Goal: Transaction & Acquisition: Purchase product/service

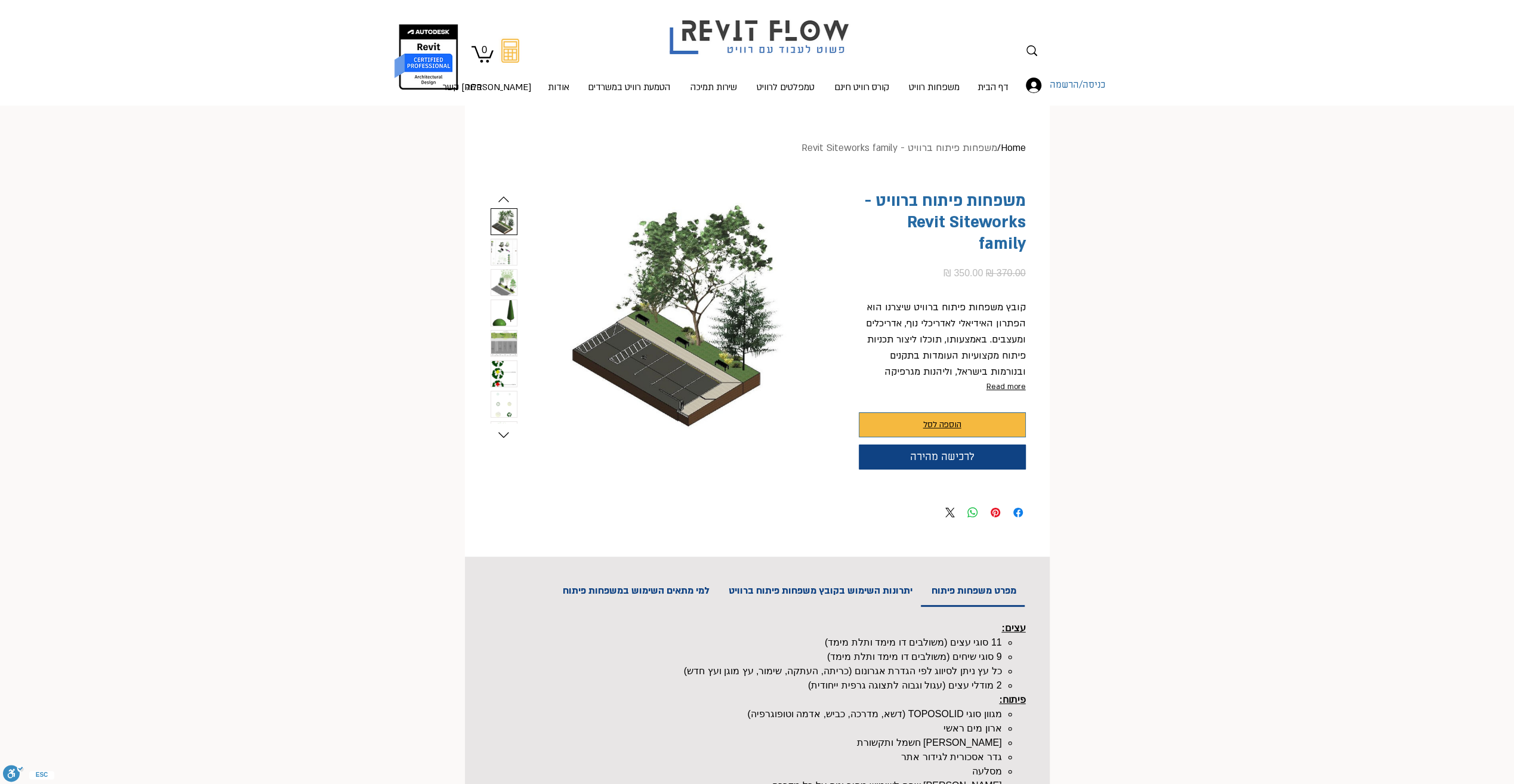
click at [935, 422] on span "הוספה לסל" at bounding box center [943, 425] width 38 height 15
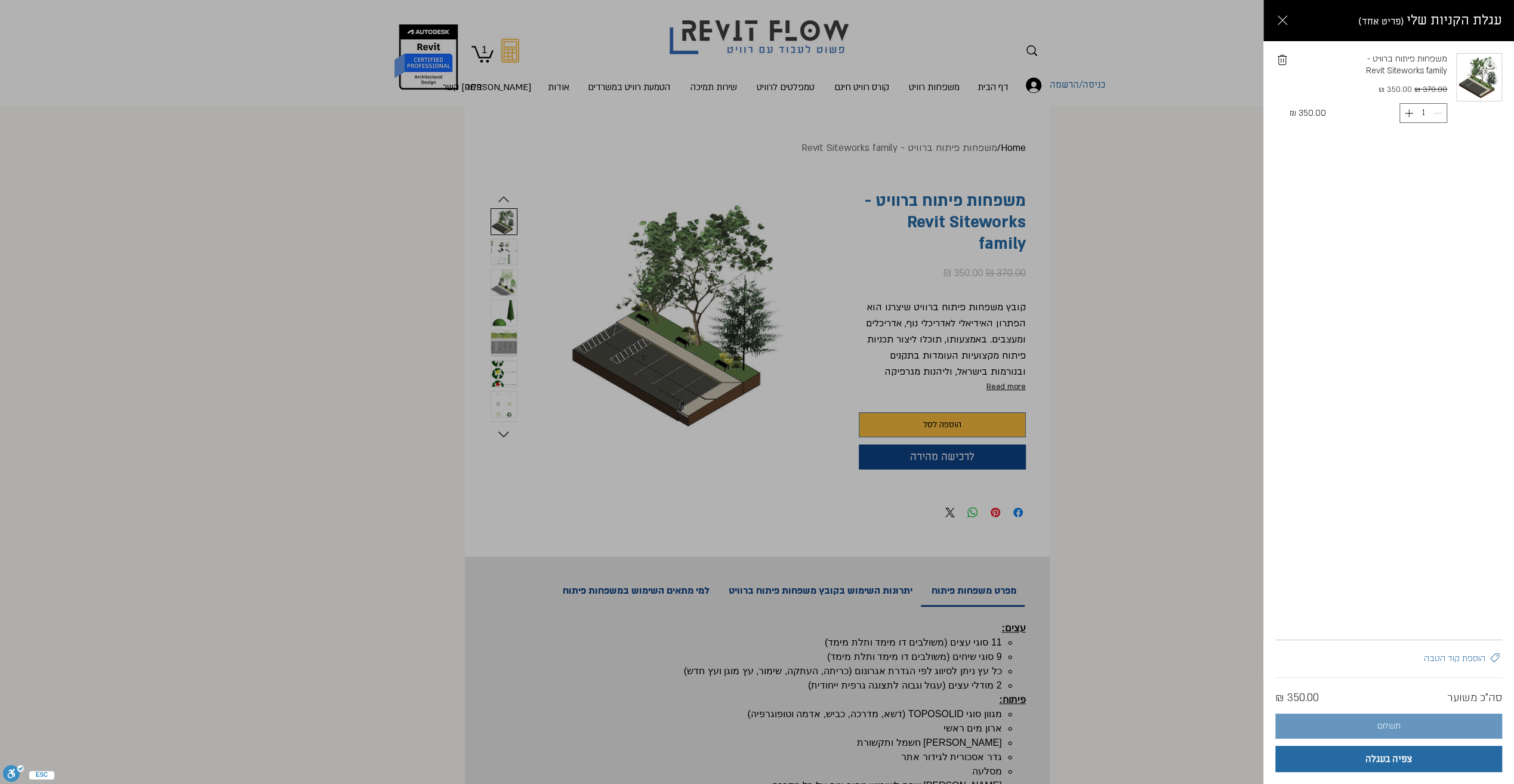
click at [1411, 723] on button "תשלום" at bounding box center [1388, 726] width 227 height 25
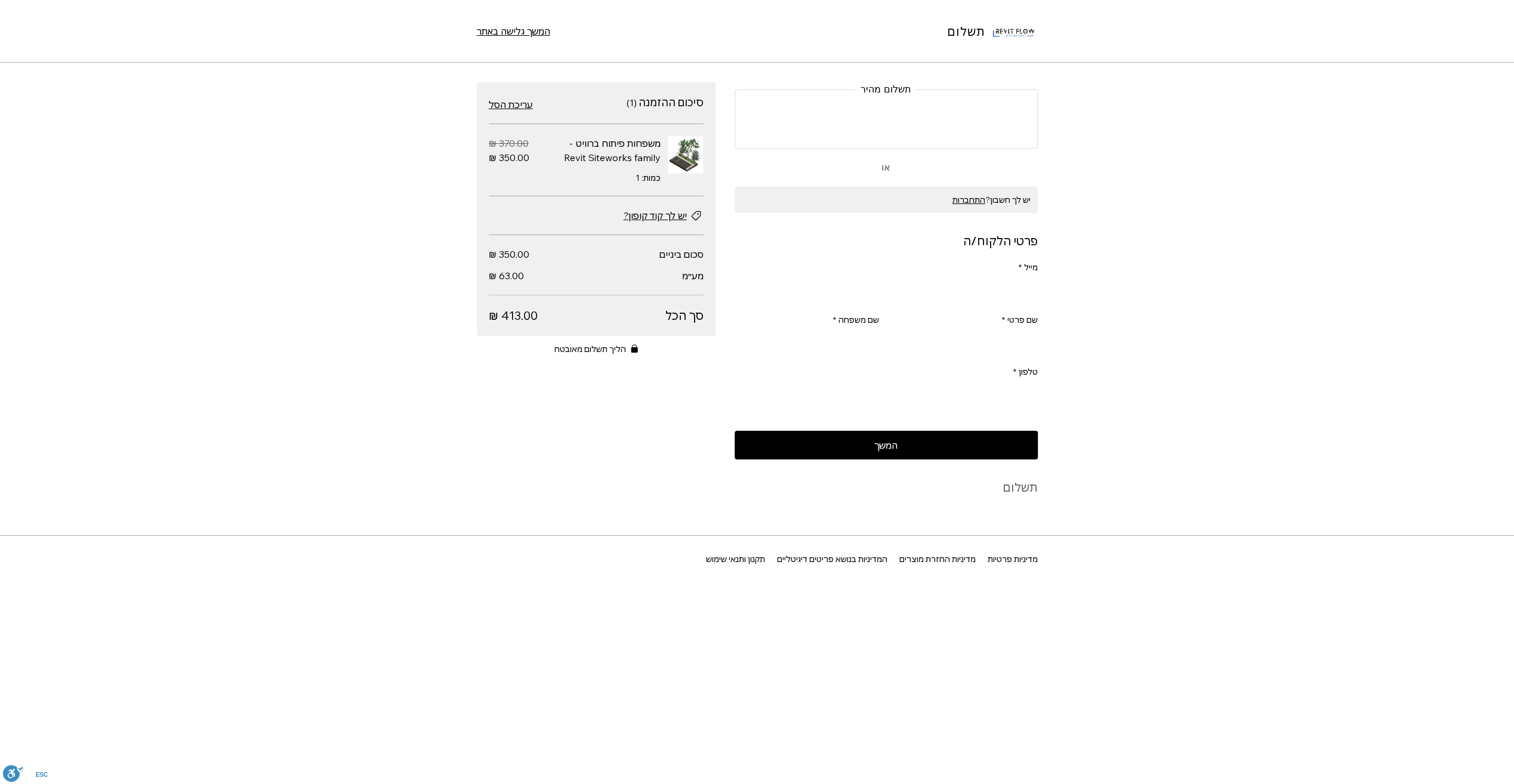
click at [968, 291] on input "מייל *" at bounding box center [890, 291] width 296 height 24
type input "[EMAIL_ADDRESS][DOMAIN_NAME]"
type input "[PERSON_NAME]"
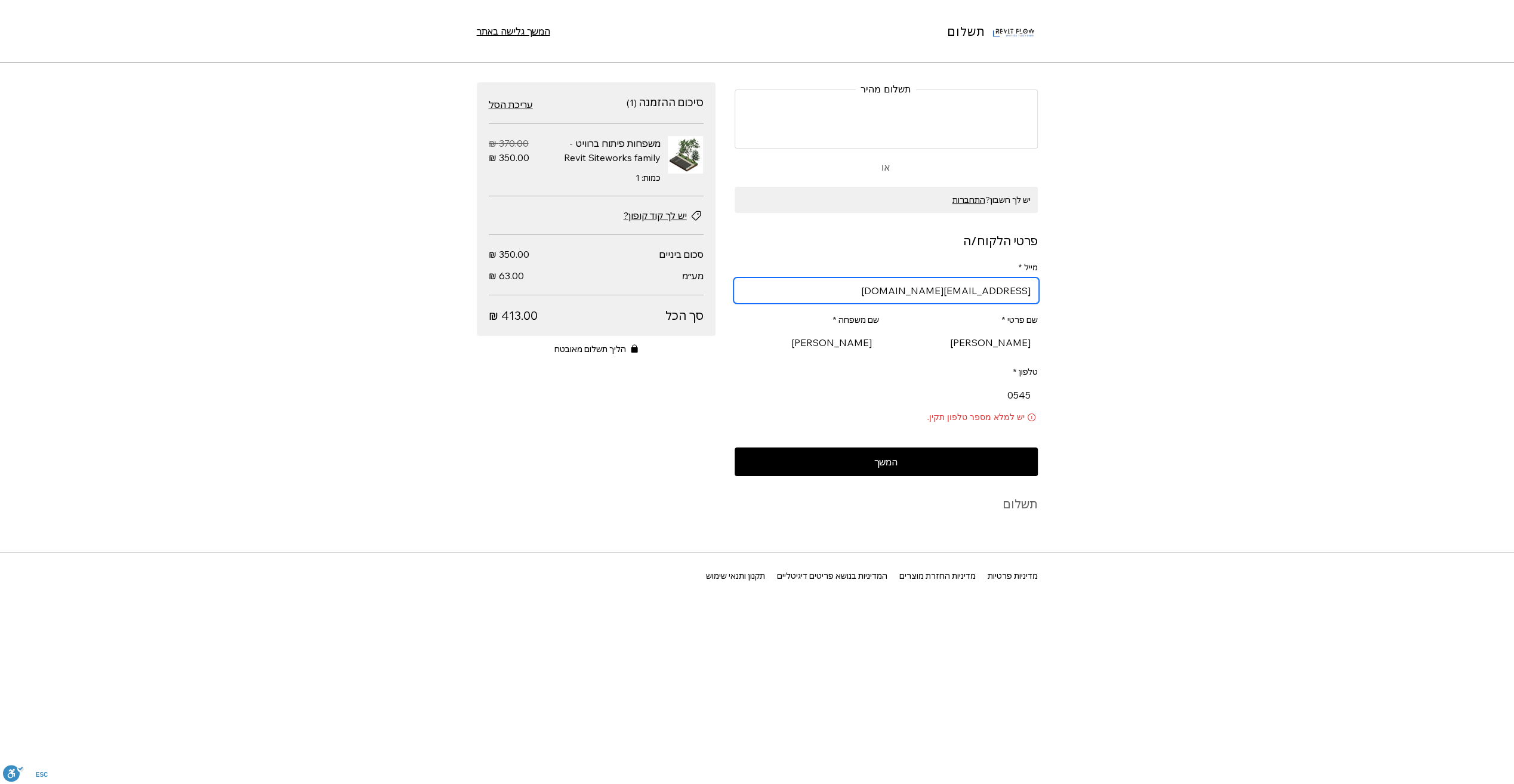
drag, startPoint x: 955, startPoint y: 291, endPoint x: 988, endPoint y: 295, distance: 33.2
click at [988, 295] on input "[EMAIL_ADDRESS][DOMAIN_NAME]" at bounding box center [890, 291] width 296 height 24
drag, startPoint x: 1001, startPoint y: 344, endPoint x: 1047, endPoint y: 343, distance: 46.0
click at [1047, 343] on div "תשלום מהיר או יש לך חשבון? התחברות פרטי הלקוח/ה מייל * Roi@ksm-a.com שם פרטי * …" at bounding box center [757, 317] width 596 height 470
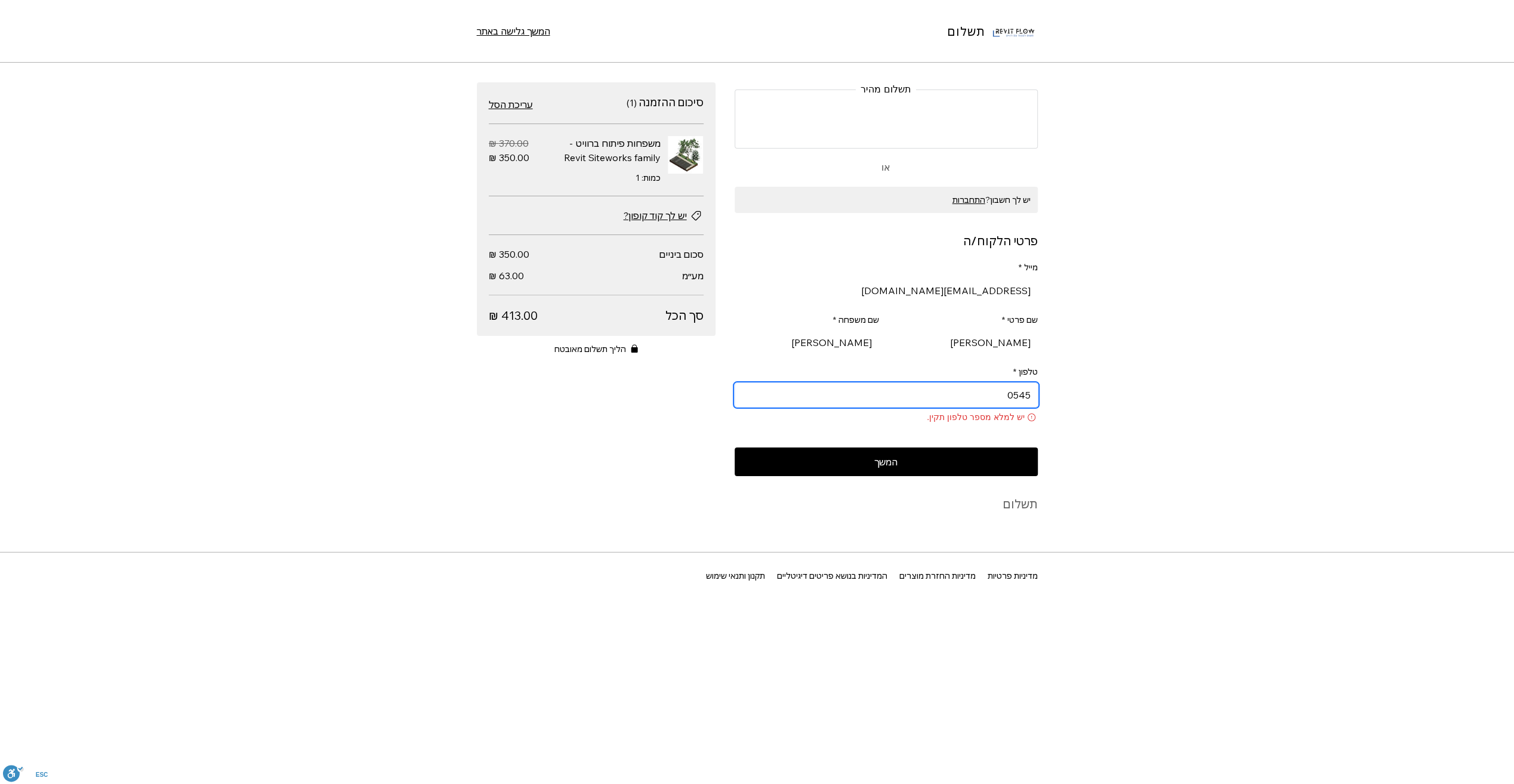
drag, startPoint x: 995, startPoint y: 402, endPoint x: 1047, endPoint y: 402, distance: 52.0
click at [1047, 402] on div "תשלום מהיר או יש לך חשבון? התחברות פרטי הלקוח/ה מייל * Roi@ksm-a.com שם פרטי * …" at bounding box center [757, 317] width 596 height 470
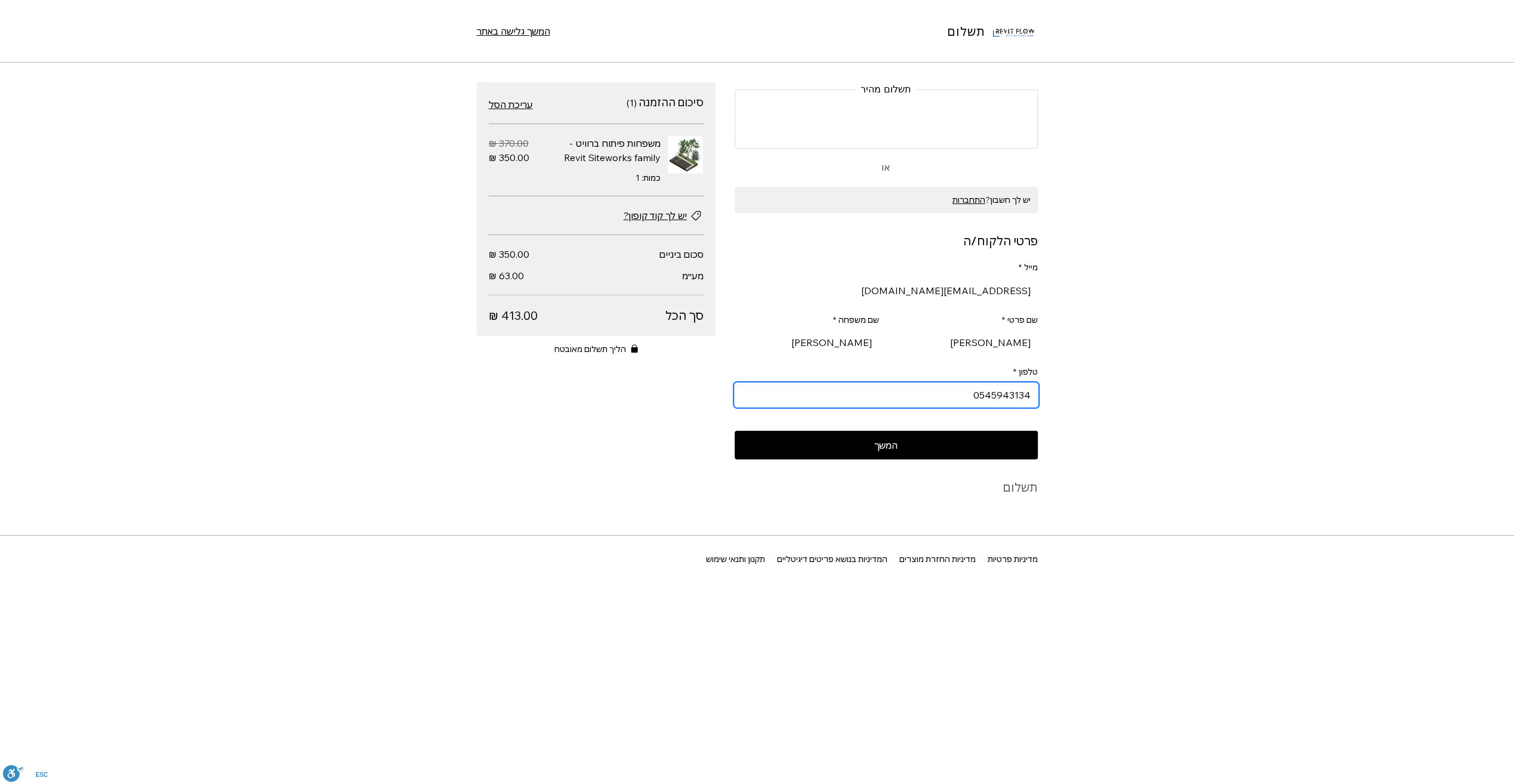
type input "0545943134"
drag, startPoint x: 1000, startPoint y: 340, endPoint x: 1060, endPoint y: 344, distance: 60.1
click at [1060, 344] on div "תשלום המשך גלישה באתר תשלום מהיר או יש לך חשבון? התחברות פרטי הלקוח/ה מייל * Ro…" at bounding box center [757, 392] width 1514 height 784
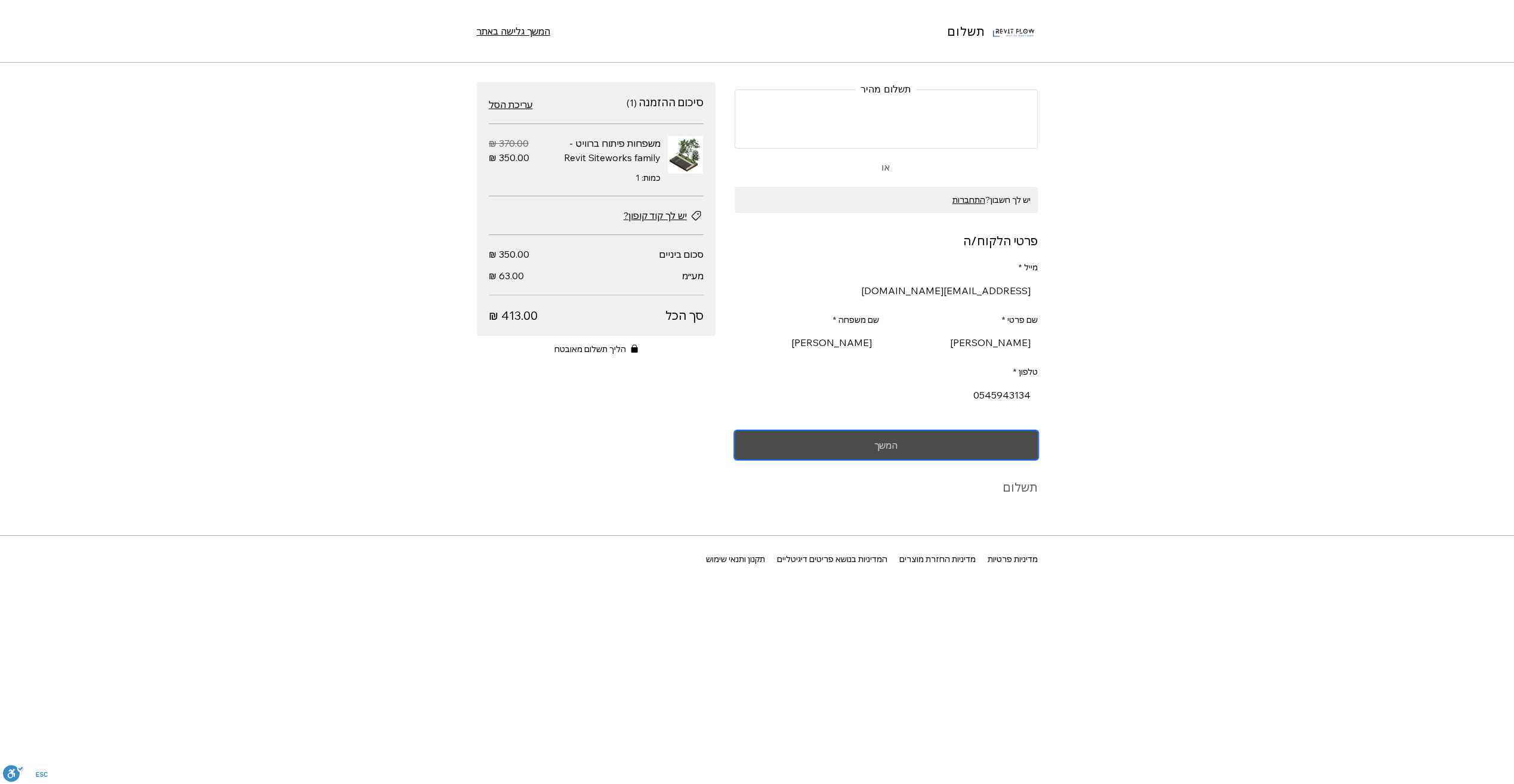
click at [900, 439] on button "המשך" at bounding box center [886, 445] width 303 height 29
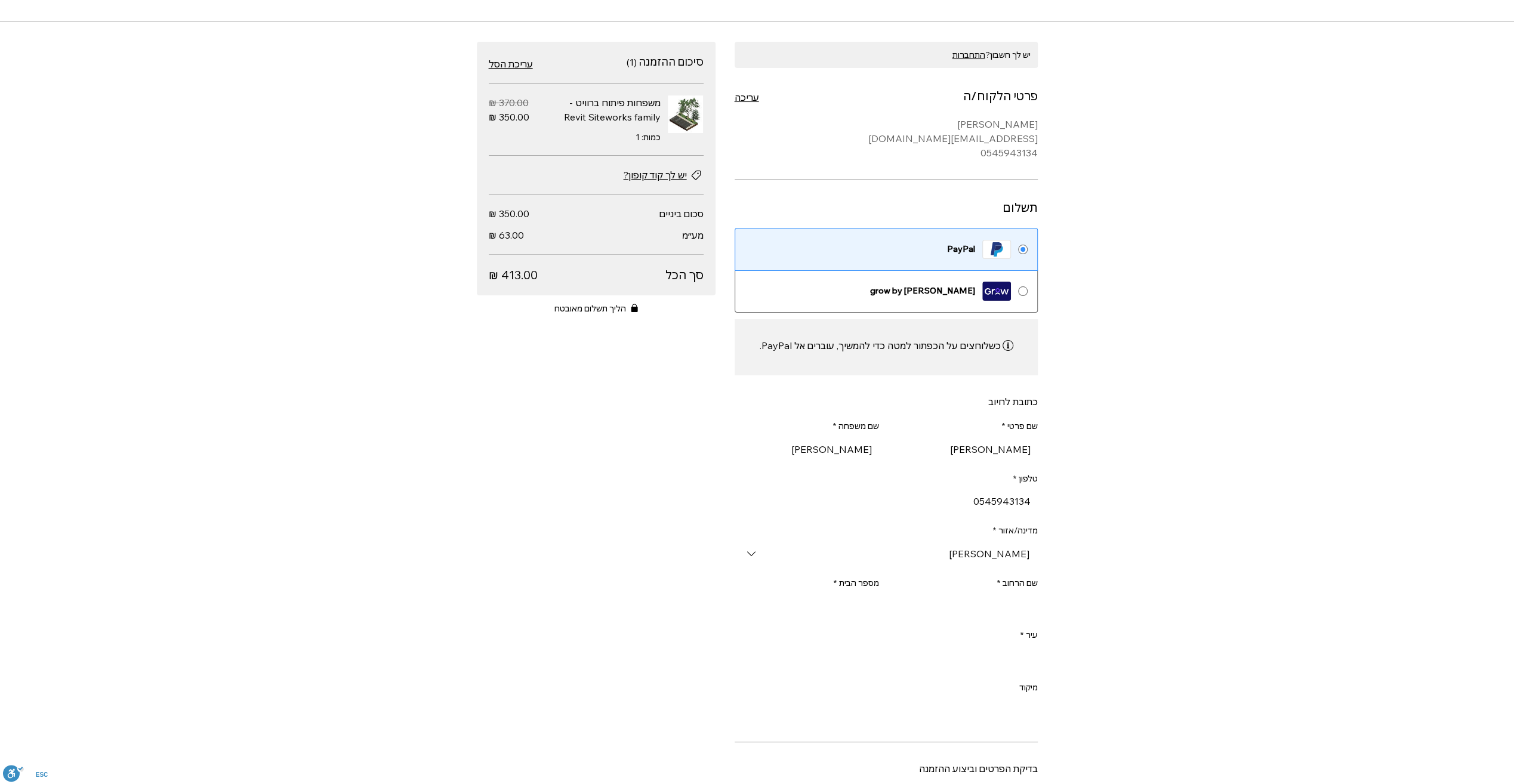
scroll to position [60, 0]
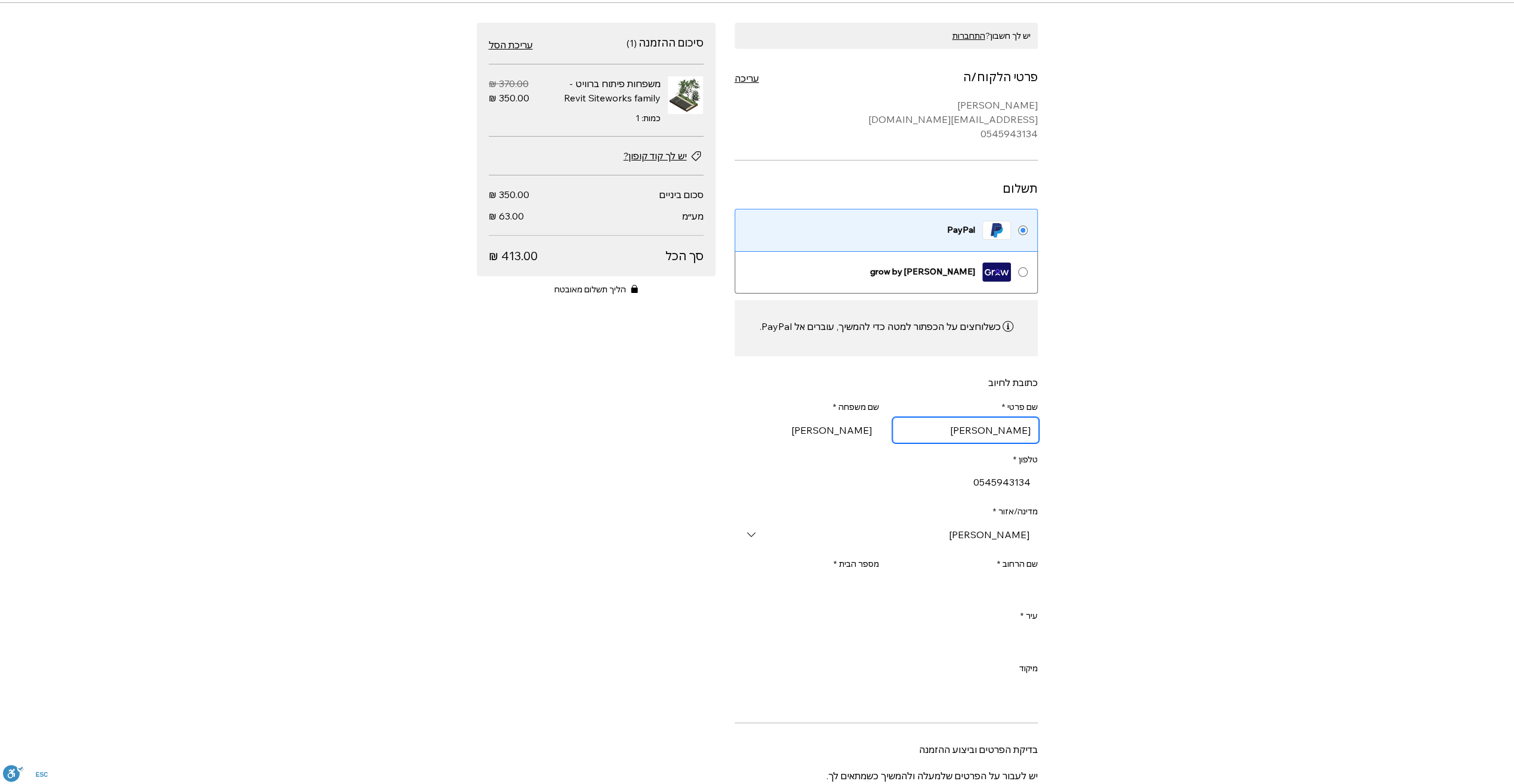
drag, startPoint x: 1036, startPoint y: 439, endPoint x: 1066, endPoint y: 440, distance: 30.0
click at [1066, 440] on div "תשלום המשך גלישה באתר יש לך חשבון? התחברות פרטי הלקוח/ה עריכה רועי לוין Roi@ksm…" at bounding box center [757, 392] width 1514 height 784
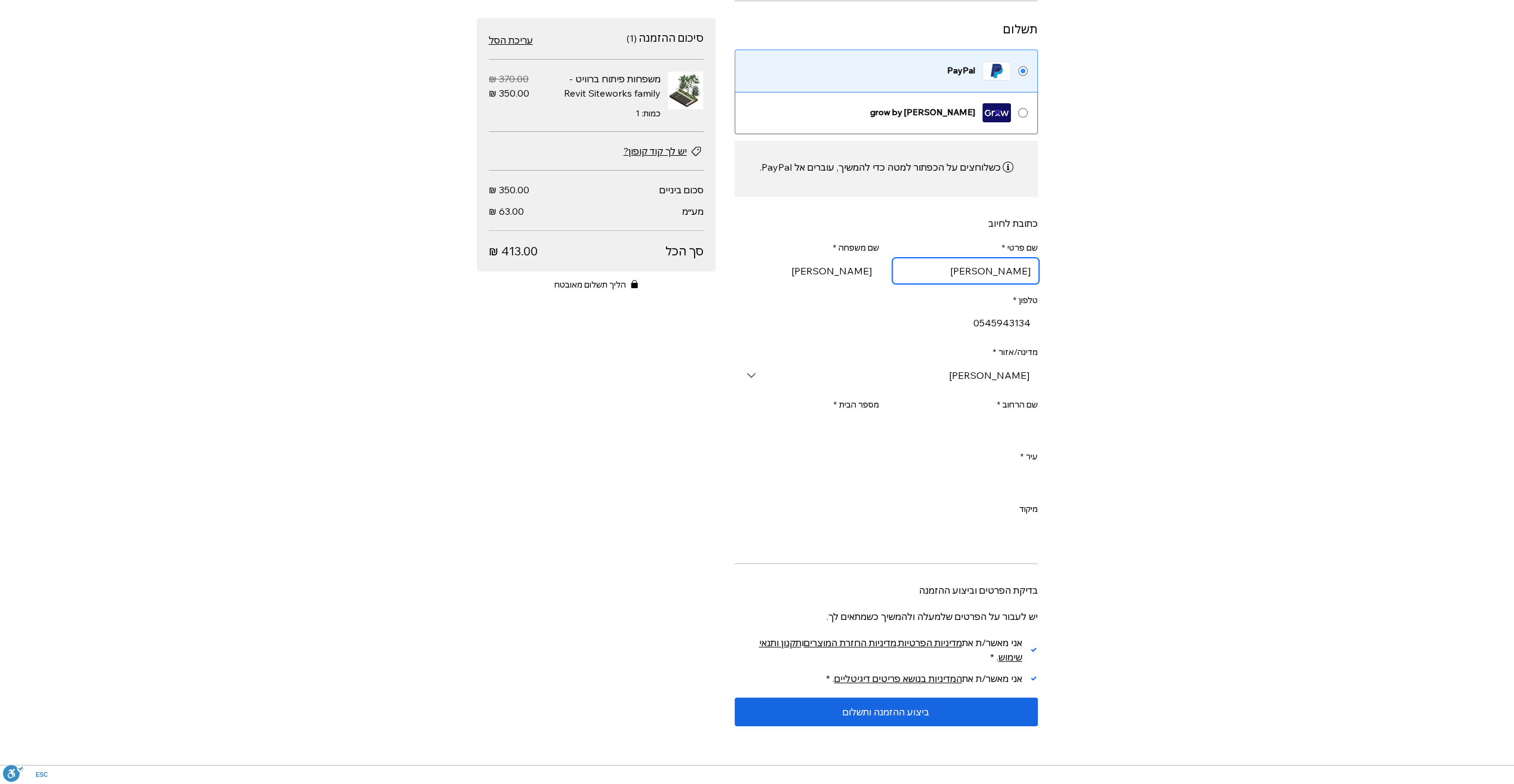
scroll to position [239, 0]
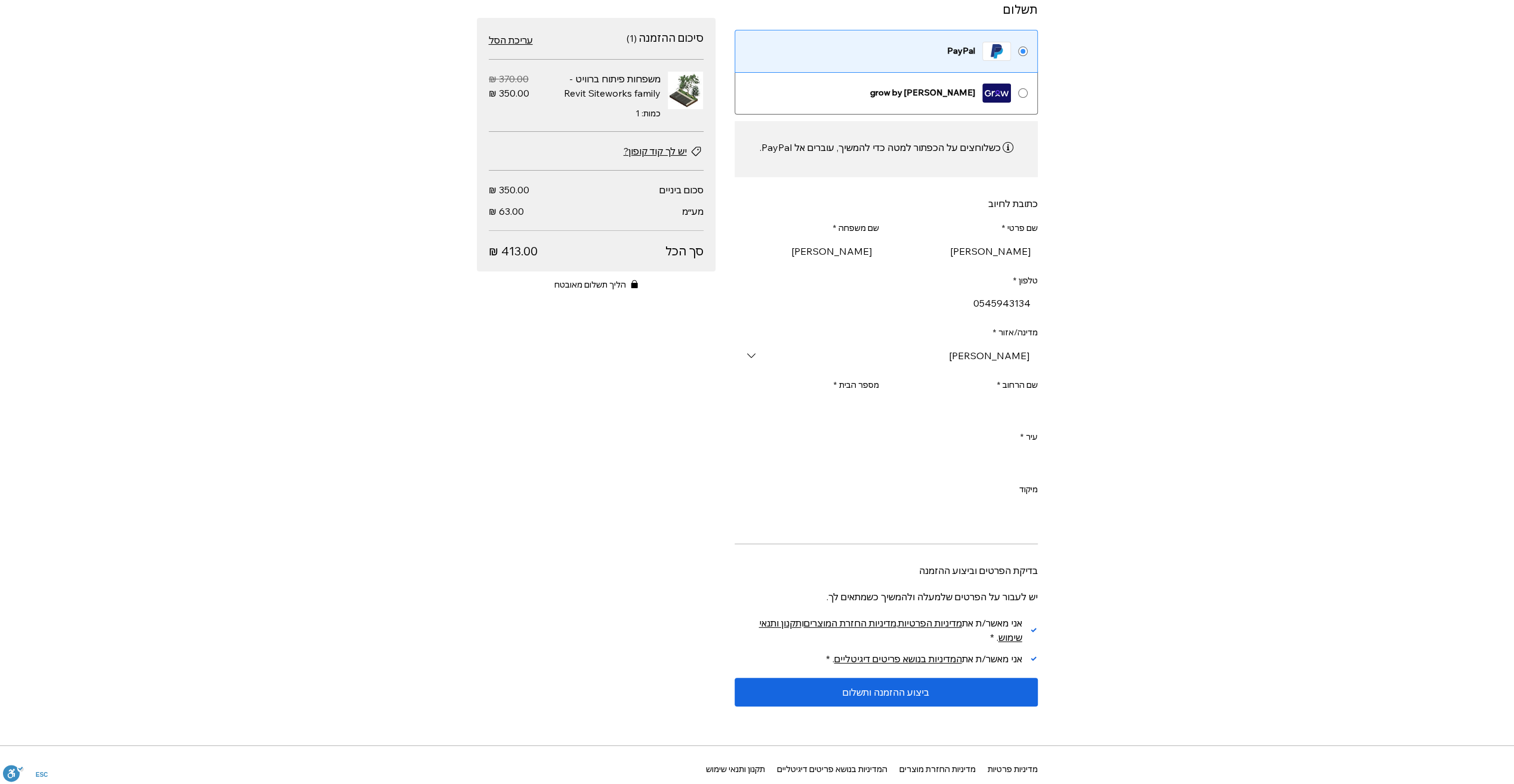
click at [1255, 212] on div "תשלום המשך גלישה באתר יש לך חשבון? התחברות פרטי הלקוח/ה עריכה רועי לוין Roi@ksm…" at bounding box center [757, 392] width 1514 height 784
click at [1177, 283] on div "תשלום המשך גלישה באתר יש לך חשבון? התחברות פרטי הלקוח/ה עריכה רועי לוין Roi@ksm…" at bounding box center [757, 392] width 1514 height 784
click at [1004, 412] on input "שם הרחוב *" at bounding box center [965, 408] width 145 height 24
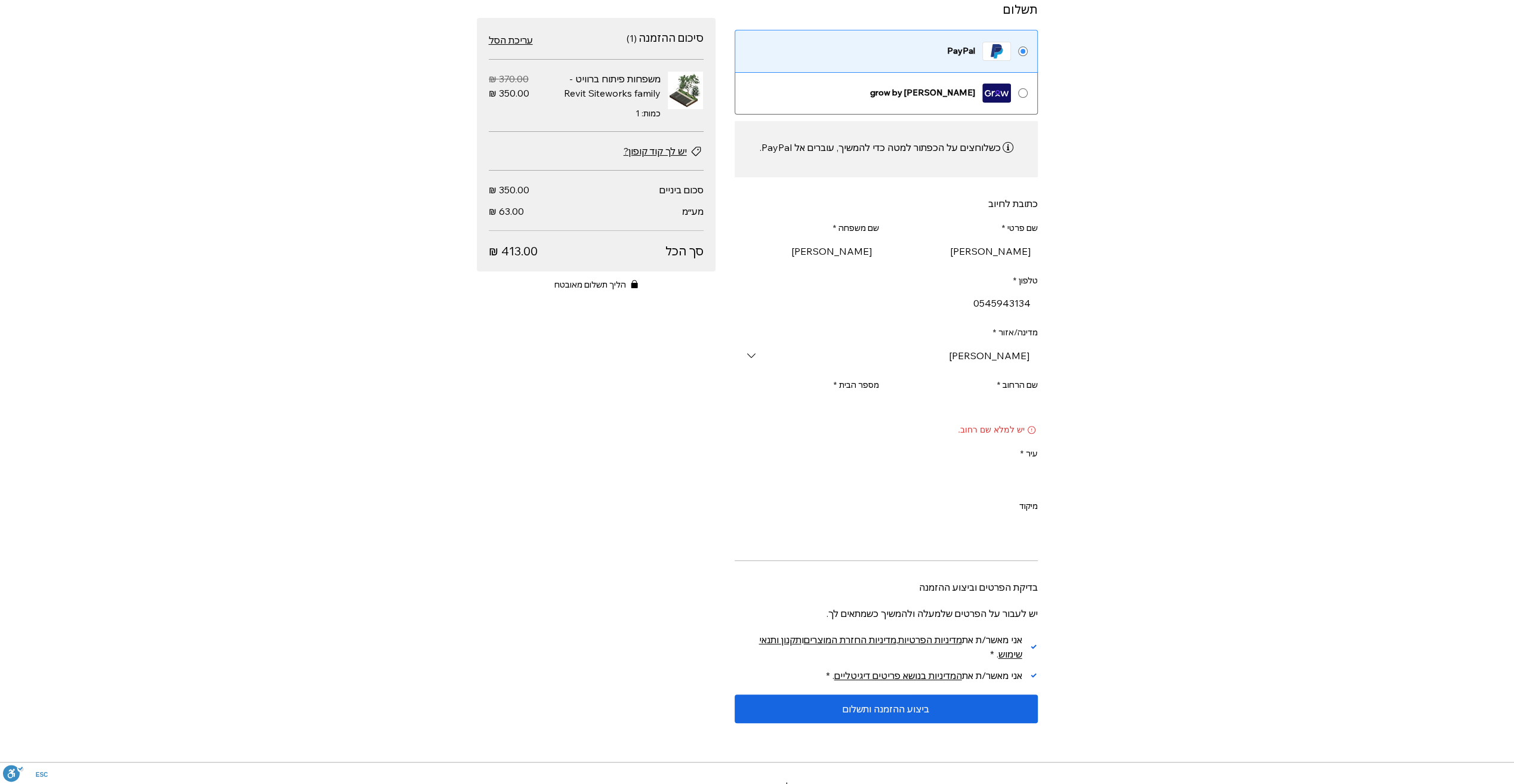
click at [1118, 423] on div "תשלום המשך גלישה באתר יש לך חשבון? התחברות פרטי הלקוח/ה עריכה רועי לוין Roi@ksm…" at bounding box center [757, 392] width 1514 height 784
click at [1028, 478] on input "עיר *" at bounding box center [890, 477] width 296 height 24
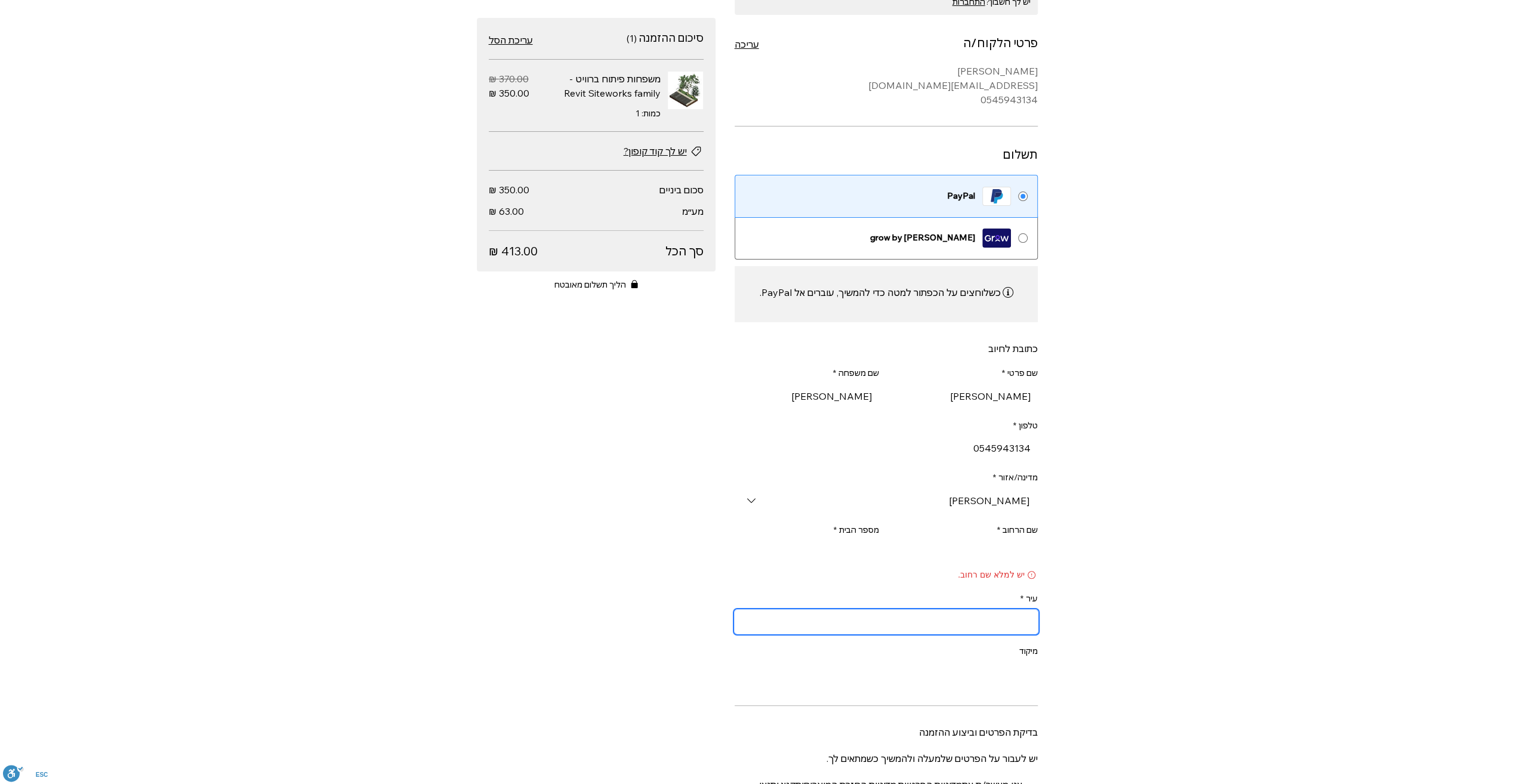
scroll to position [0, 0]
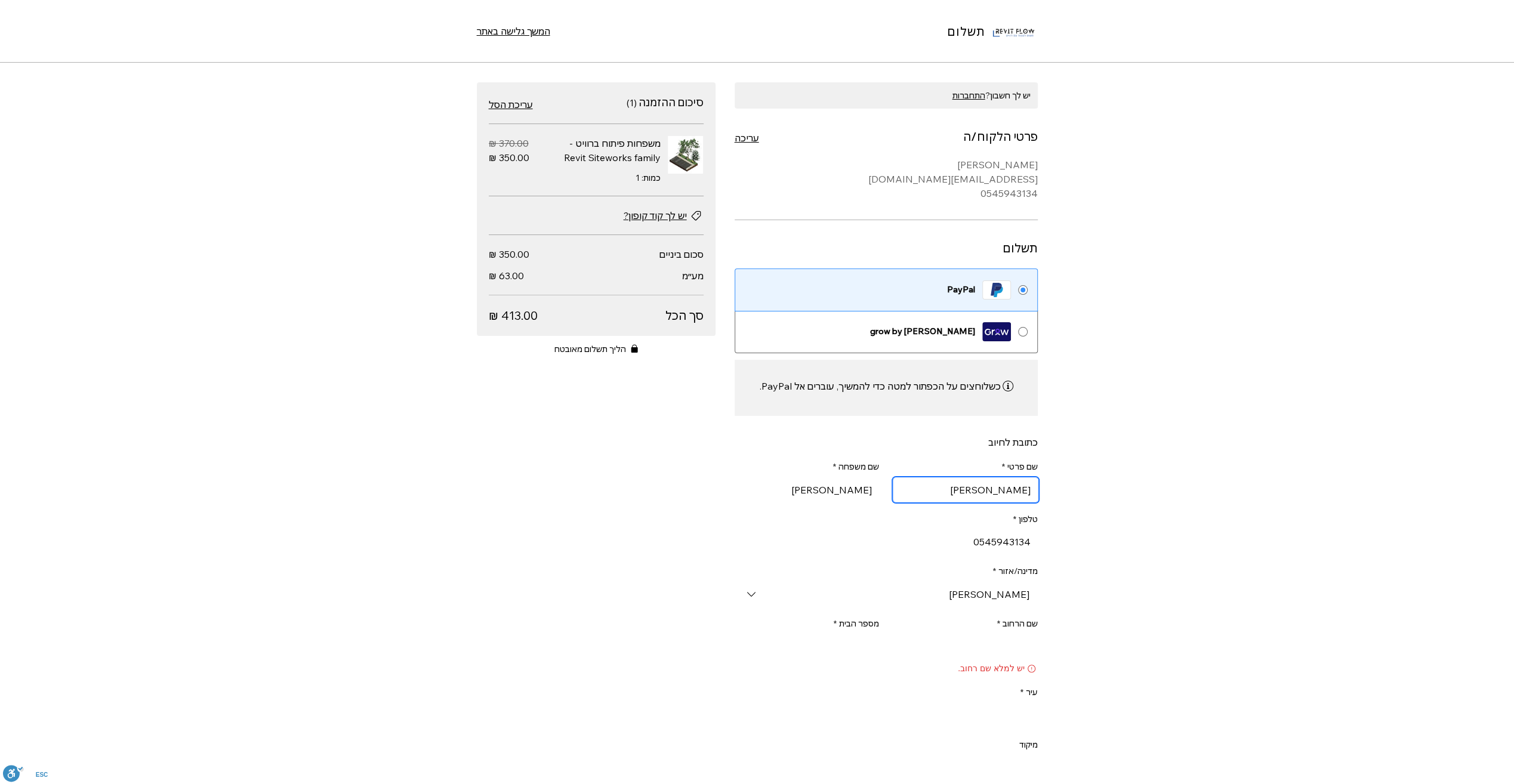
drag, startPoint x: 1003, startPoint y: 488, endPoint x: 1076, endPoint y: 488, distance: 73.0
click at [1076, 488] on div "תשלום המשך גלישה באתר יש לך חשבון? התחברות פרטי הלקוח/ה עריכה רועי לוין Roi@ksm…" at bounding box center [757, 392] width 1514 height 784
type input "ל"
type input "ק.ס.מ קבוצת סוף מערב"
click at [873, 492] on input "[PERSON_NAME]" at bounding box center [810, 490] width 138 height 24
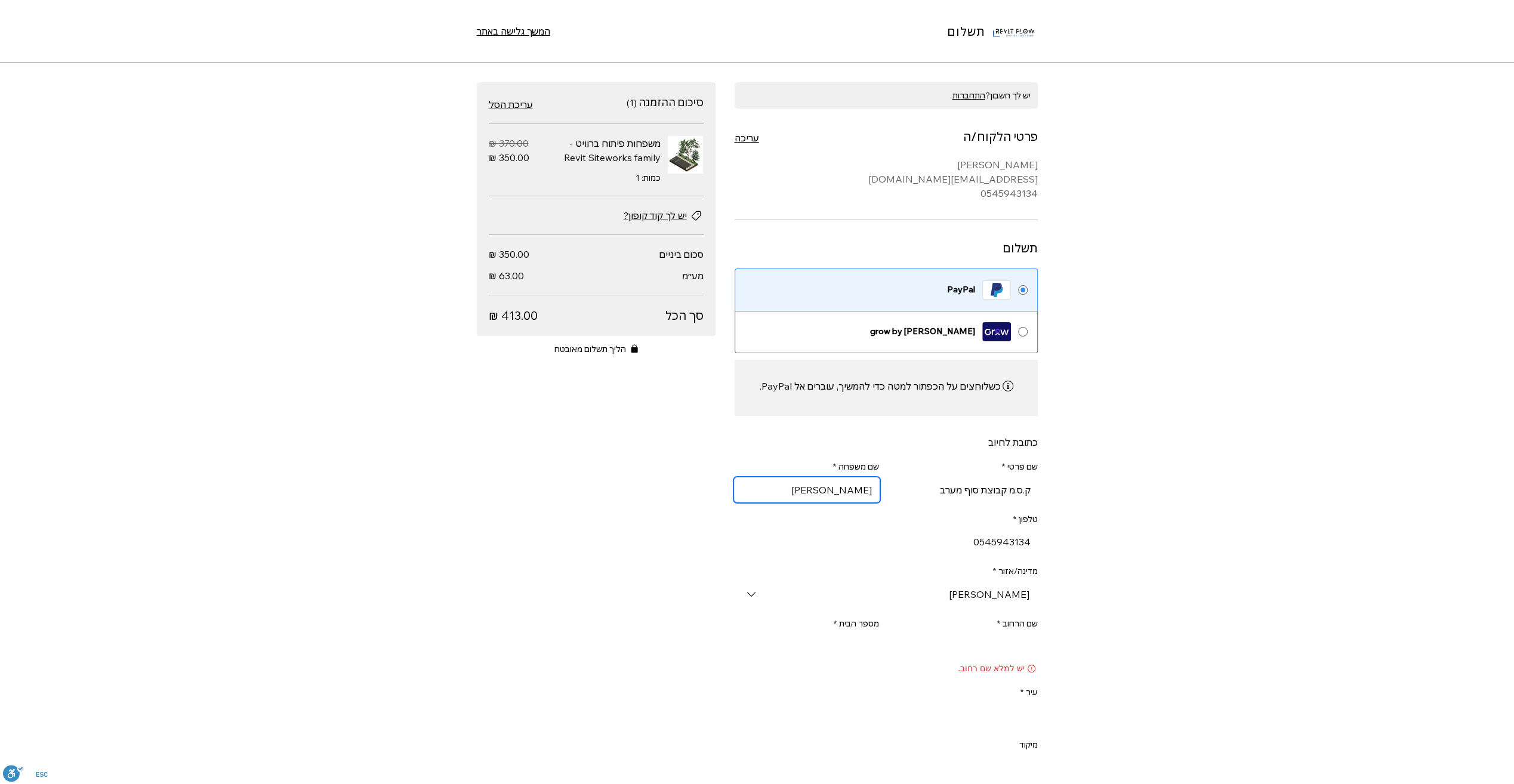
click at [872, 492] on input "[PERSON_NAME]" at bounding box center [810, 490] width 138 height 24
type input "[PERSON_NAME]"
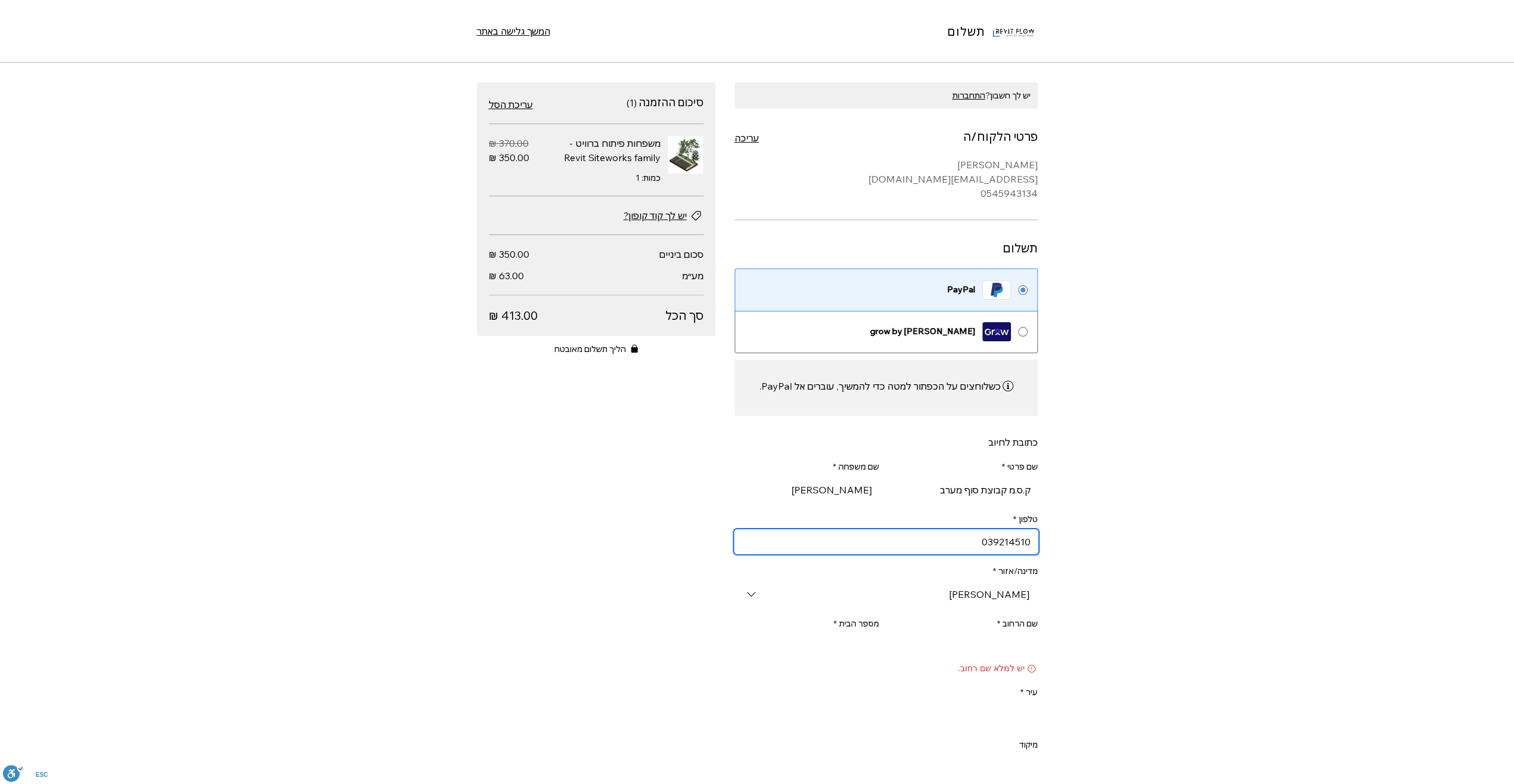
type input "039214510"
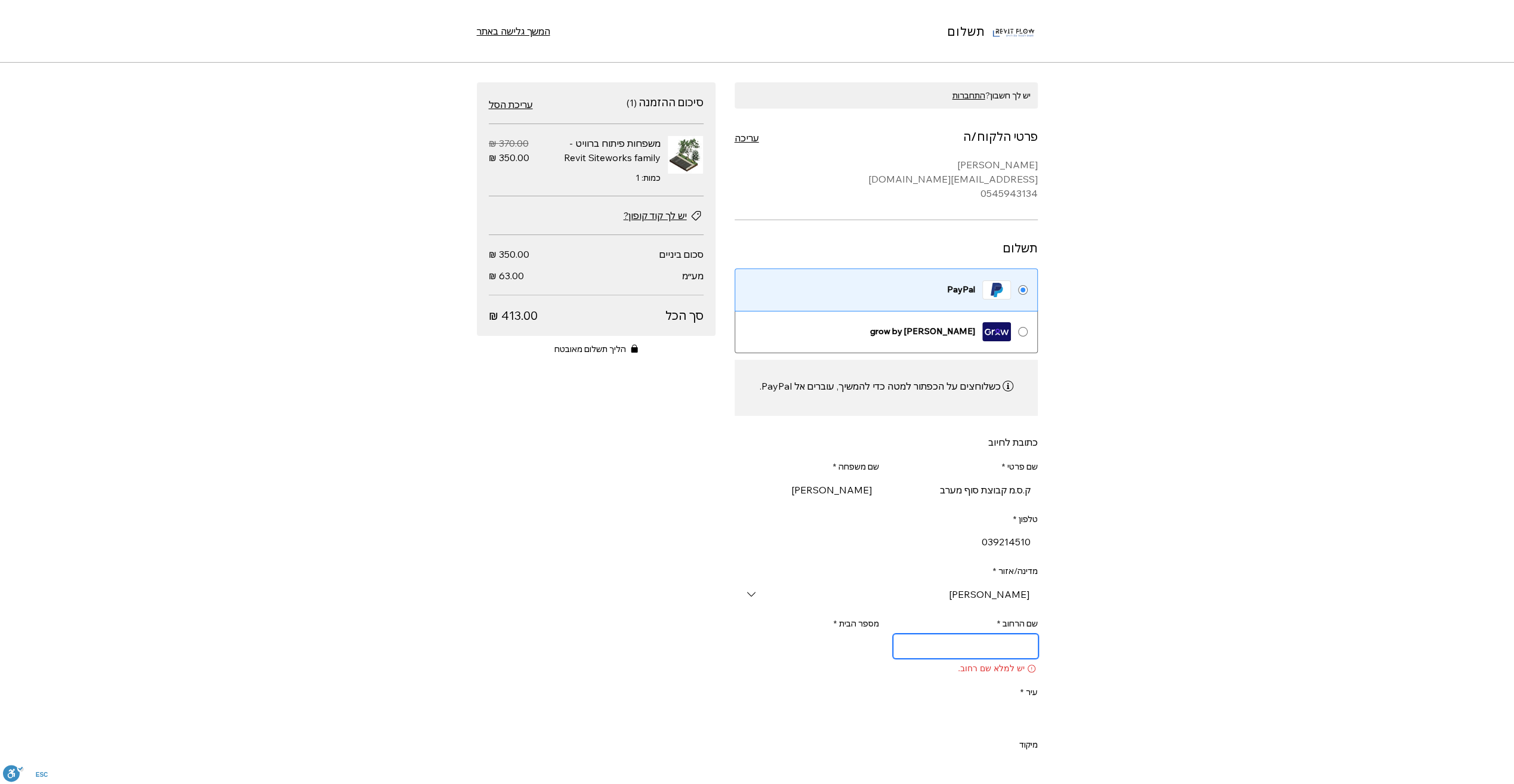
click at [971, 645] on input "שם הרחוב *" at bounding box center [965, 646] width 145 height 24
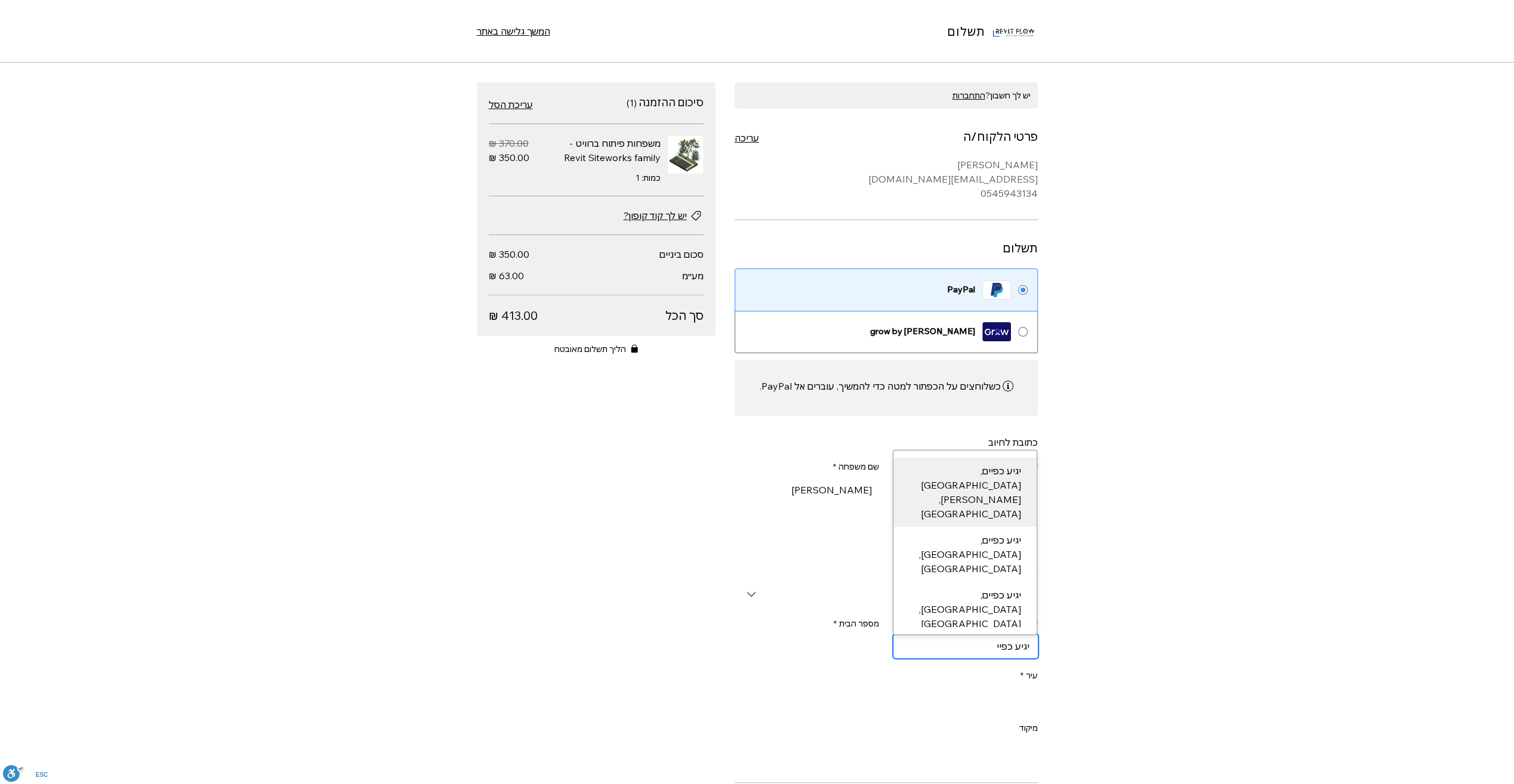
type input "יגיע כפיים"
click at [982, 479] on div "יגיע כפיים, פתח תקווה, ישראל" at bounding box center [965, 492] width 126 height 57
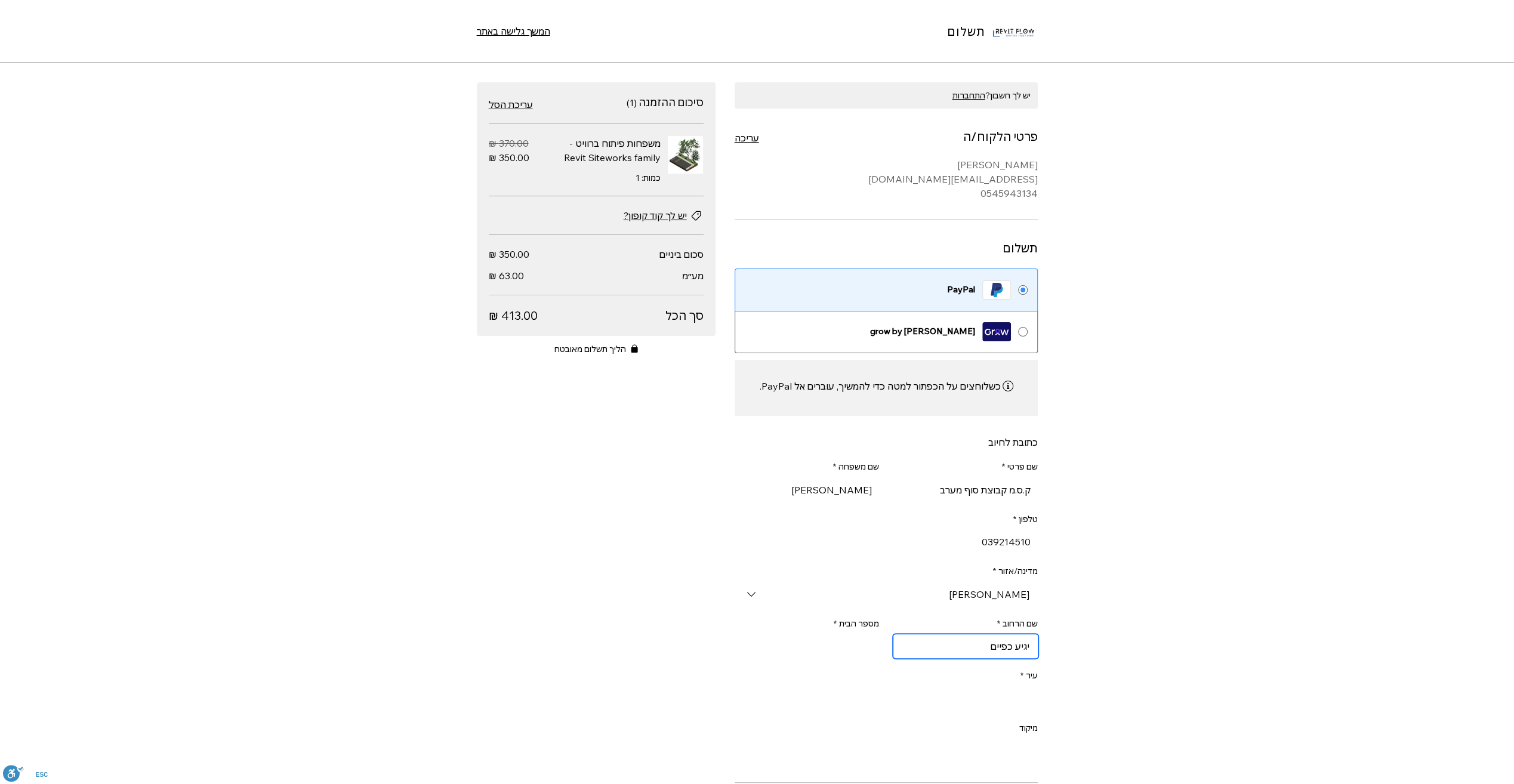
type input "[GEOGRAPHIC_DATA][PERSON_NAME]"
type input "יגיע כפיים"
click at [852, 645] on input "מספר הבית *" at bounding box center [810, 646] width 138 height 24
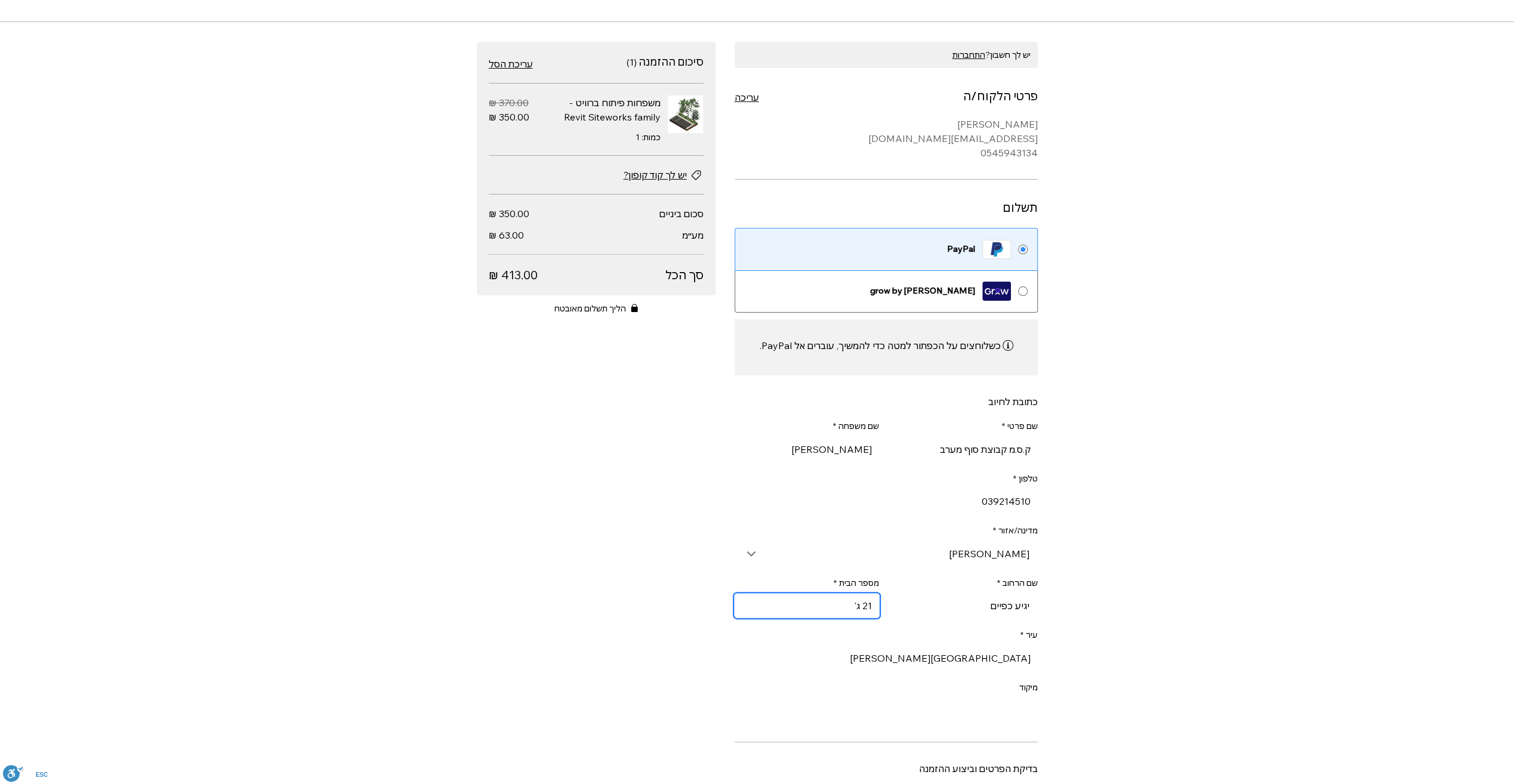
scroll to position [60, 0]
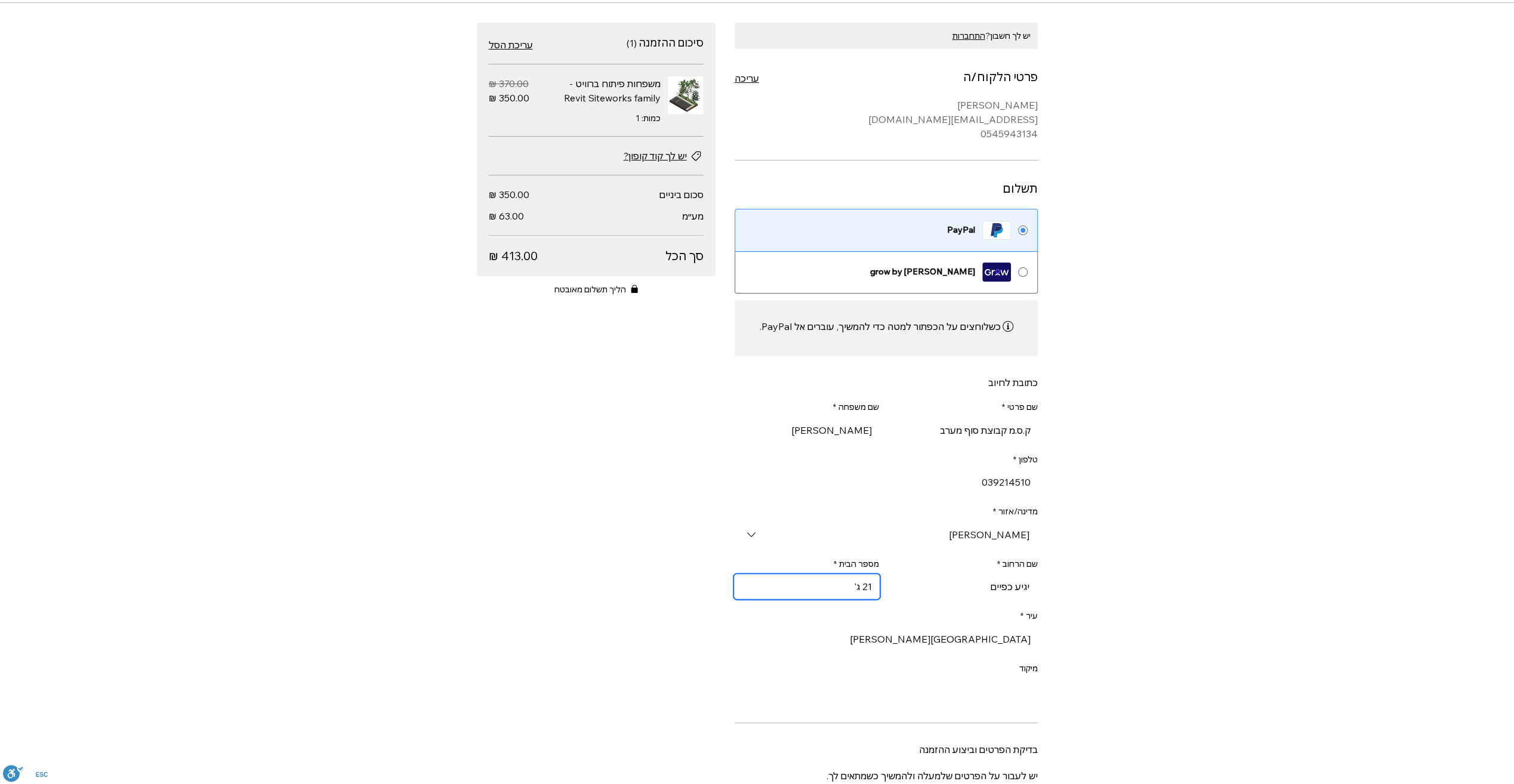
type input "21 ג'"
click at [1028, 691] on input "מיקוד" at bounding box center [890, 691] width 296 height 24
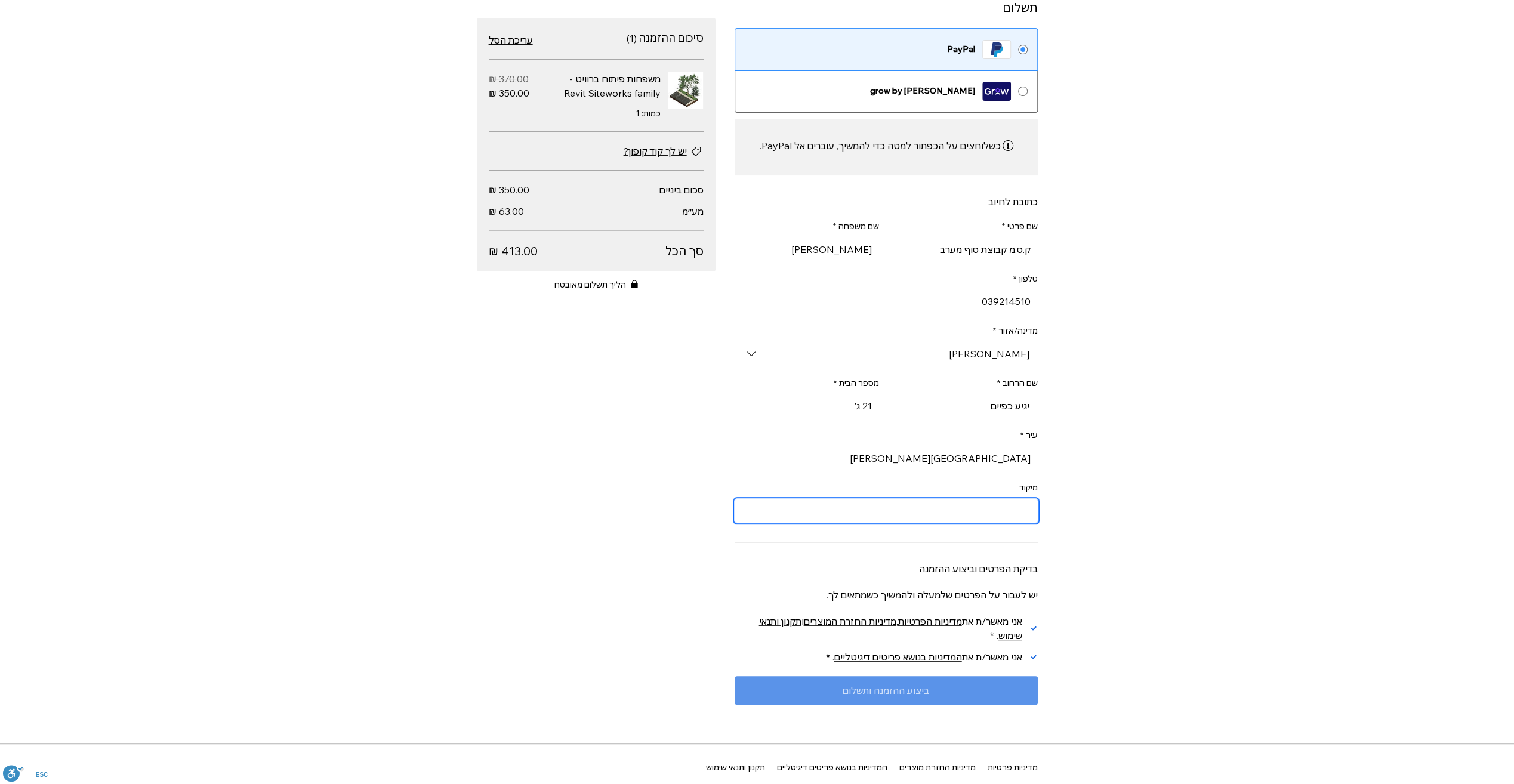
scroll to position [299, 0]
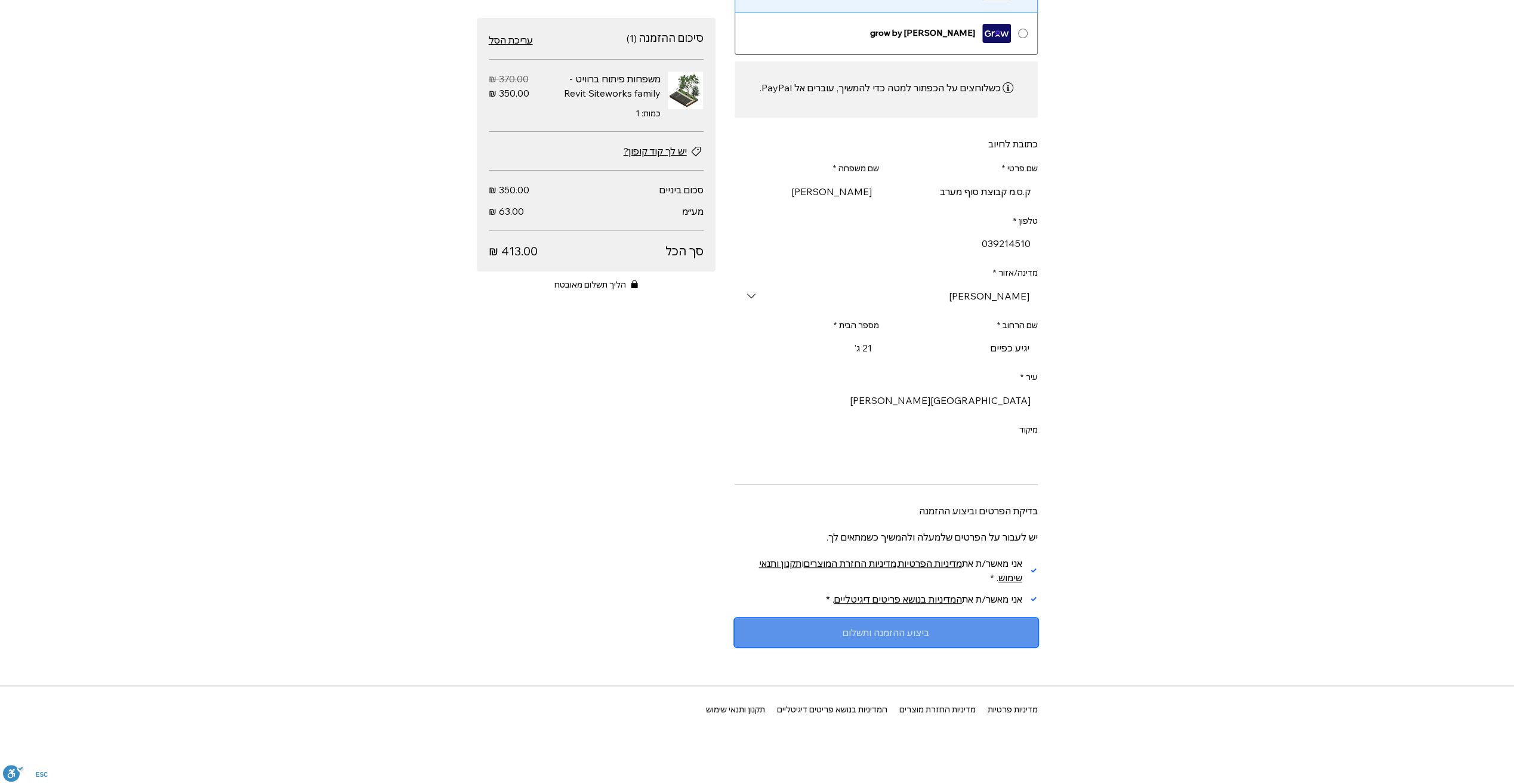
click at [920, 632] on span "ביצוע ההזמנה ותשלום" at bounding box center [886, 632] width 87 height 10
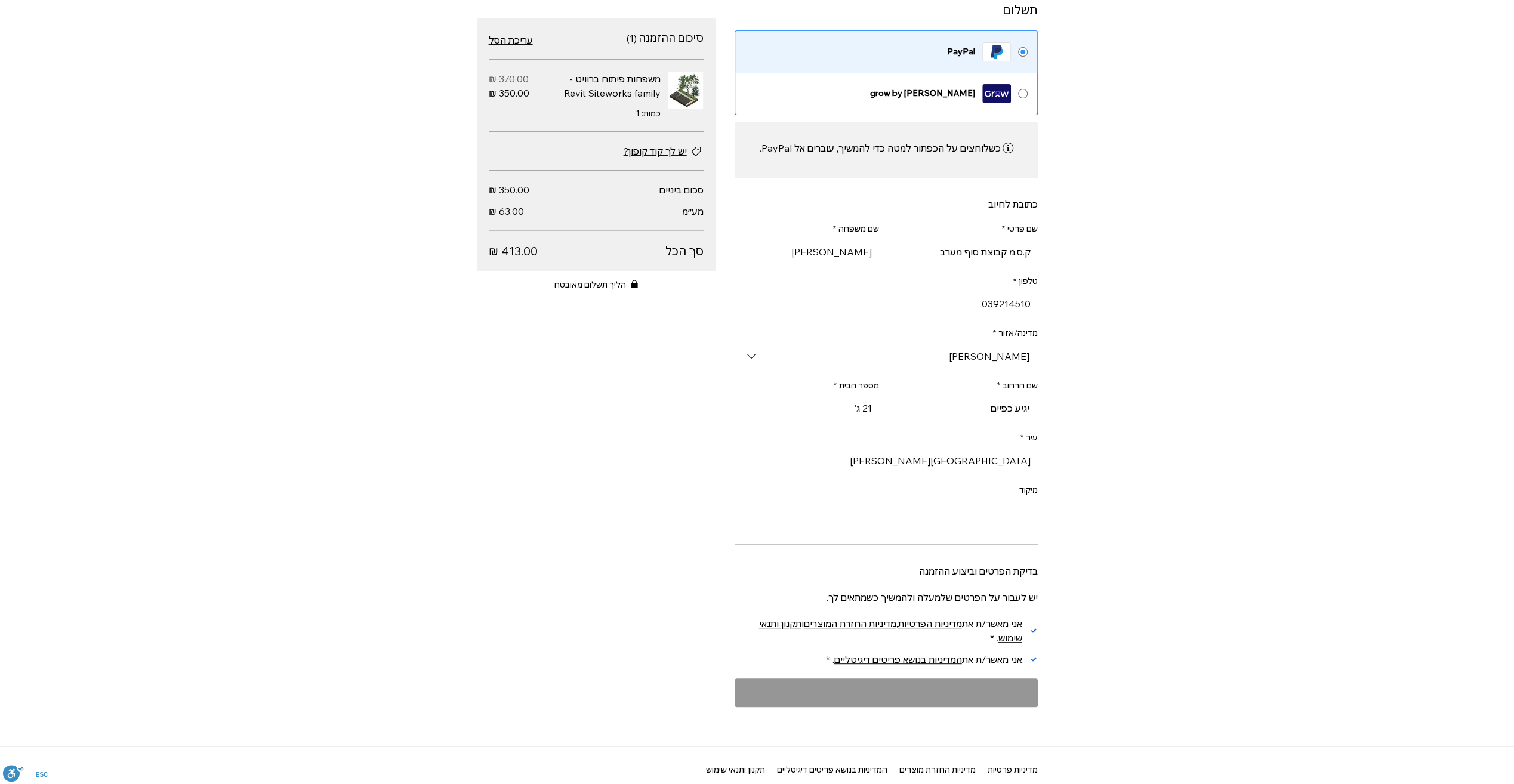
scroll to position [179, 0]
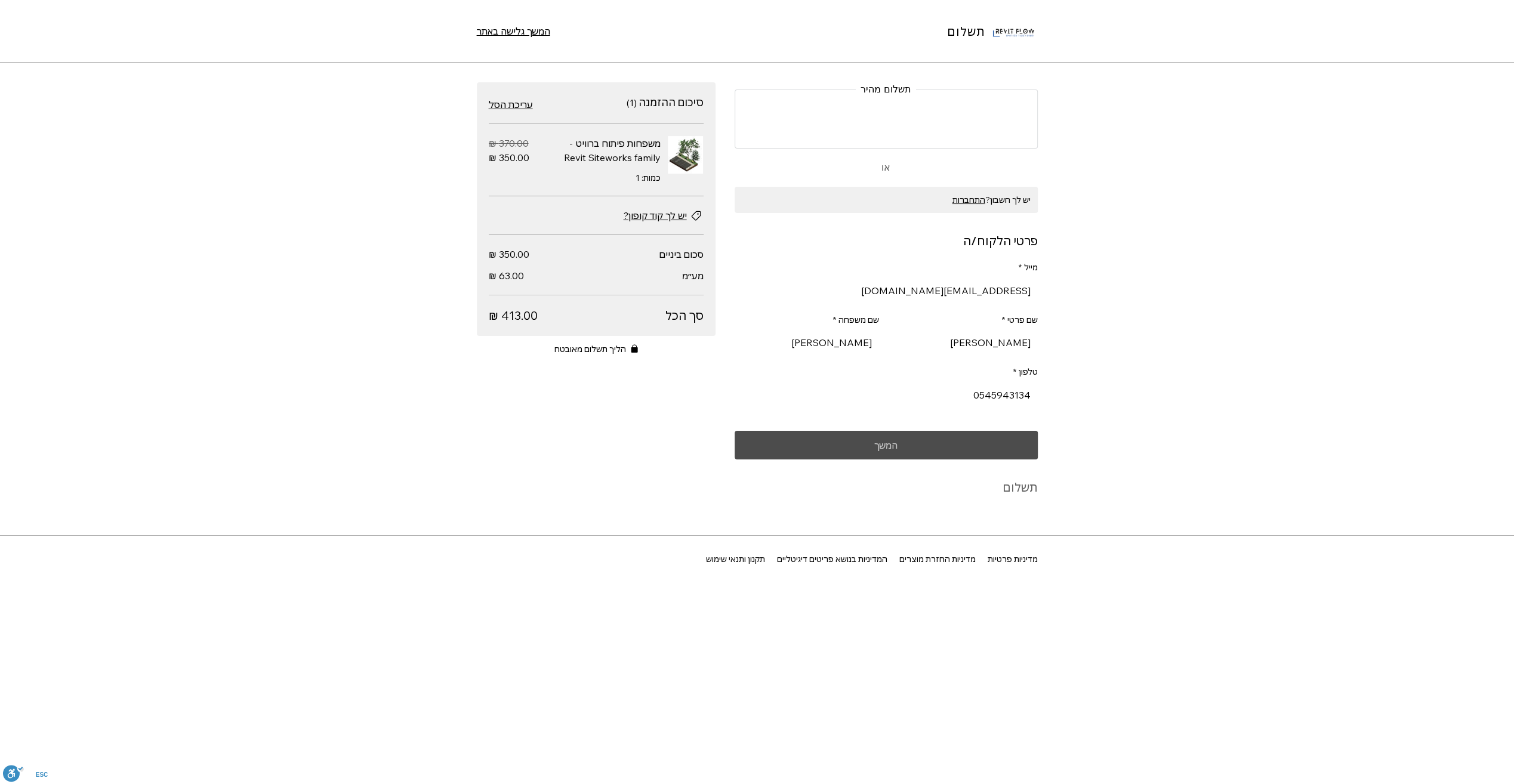
click at [885, 450] on span "המשך" at bounding box center [886, 445] width 23 height 10
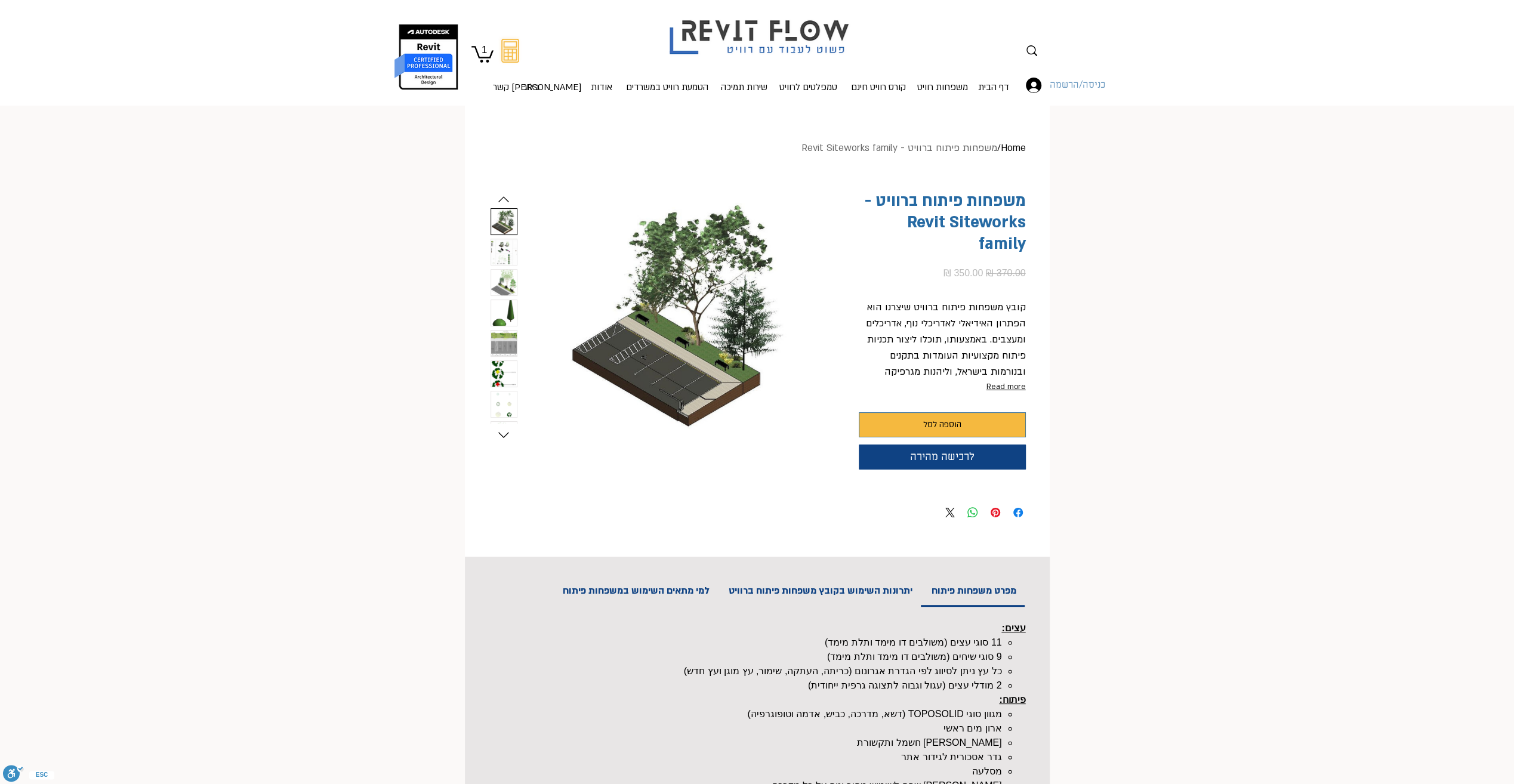
click at [1062, 85] on span "כניסה/הרשמה" at bounding box center [1078, 86] width 64 height 16
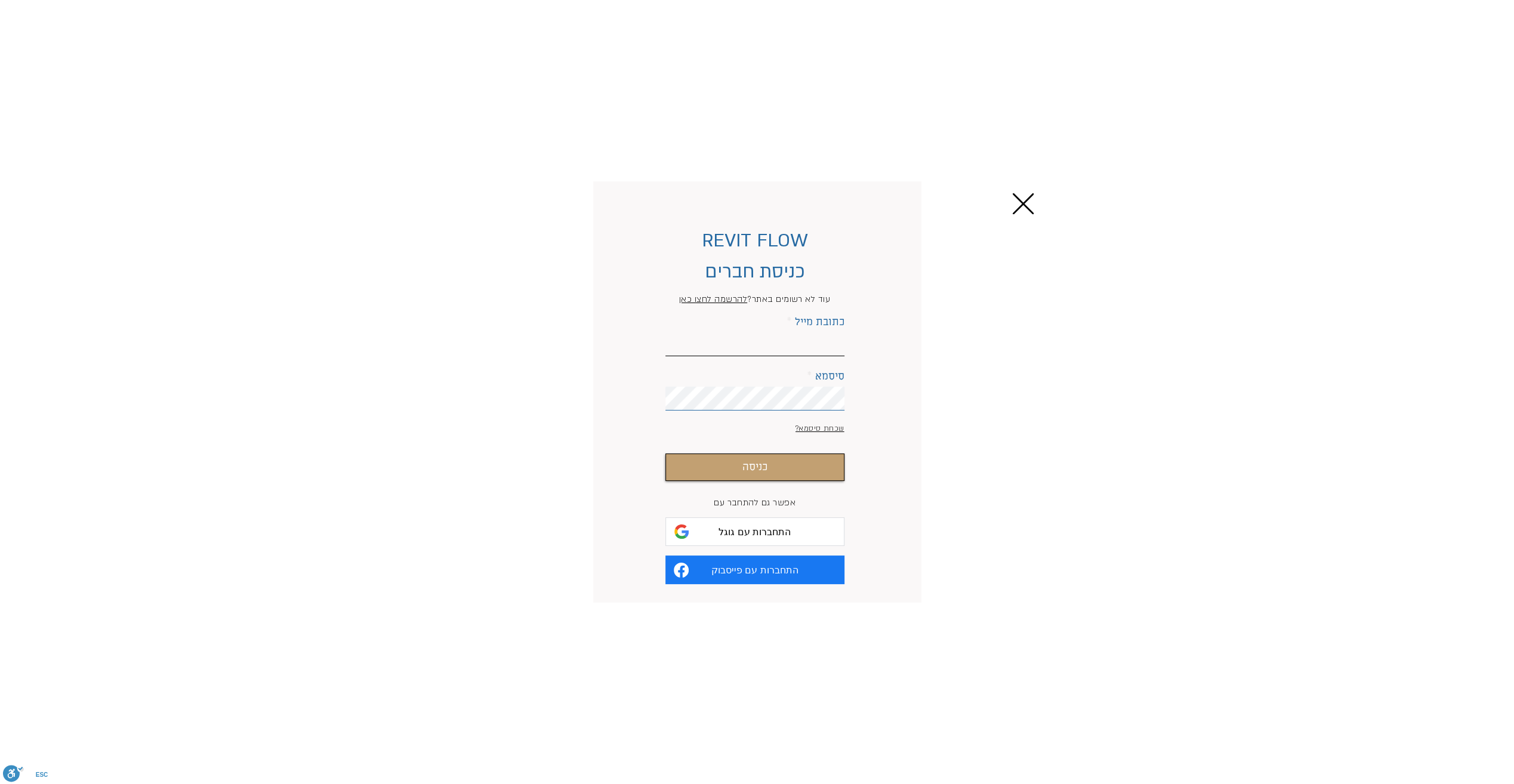
click at [803, 333] on input "כתובת מייל" at bounding box center [755, 344] width 179 height 24
type input "[EMAIL_ADDRESS][DOMAIN_NAME]"
click at [772, 475] on button "כניסה" at bounding box center [755, 467] width 179 height 28
click at [716, 292] on form "REVIT FLOW כניסת חברים עוד לא רשומים באתר? להרשמה לחצו כאן כתובת מייל [EMAIL_AD…" at bounding box center [755, 401] width 279 height 416
click at [716, 301] on span "להרשמה לחצו כאן" at bounding box center [713, 299] width 68 height 11
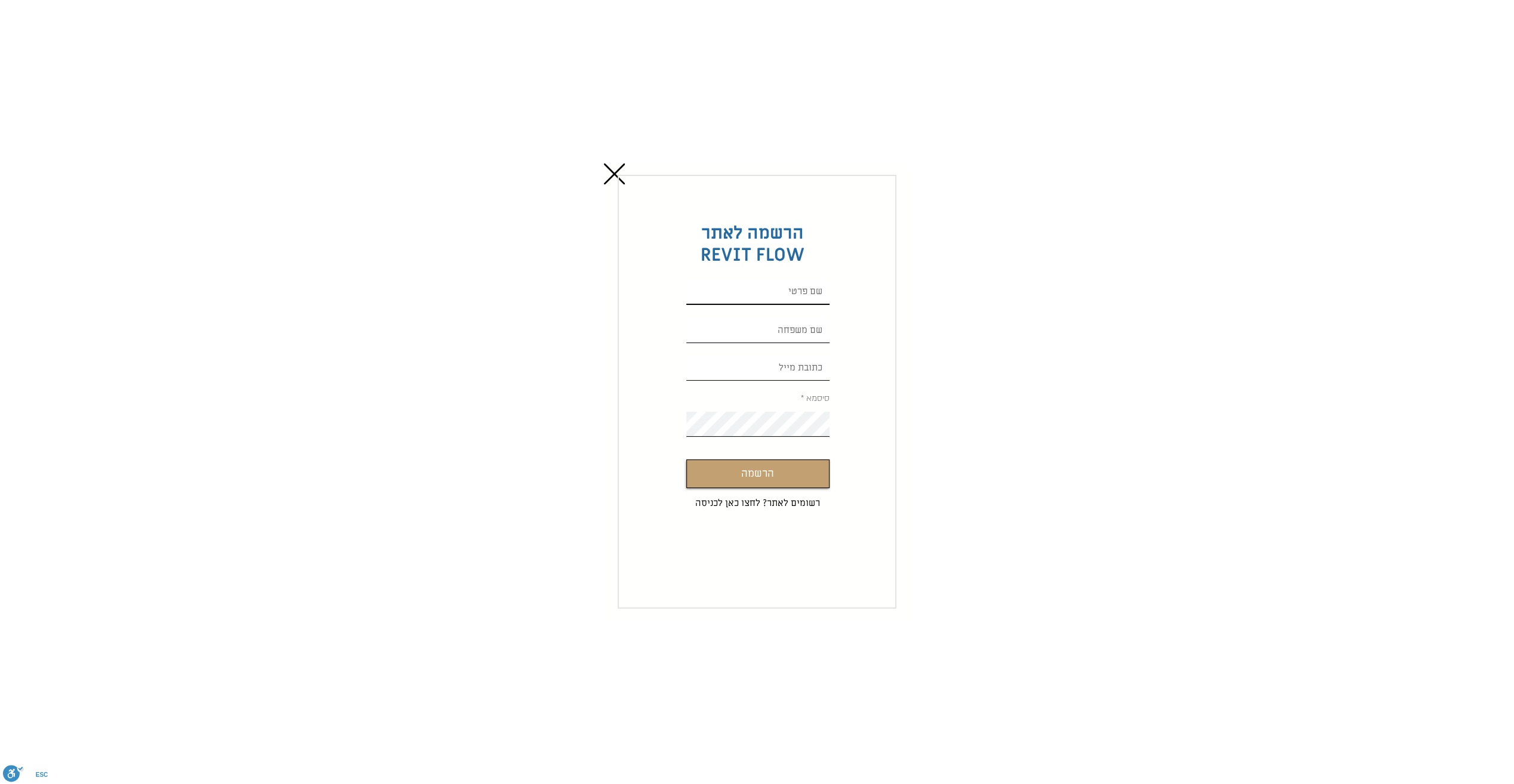
click at [790, 293] on input "Custom Signup" at bounding box center [757, 292] width 143 height 25
type input "r"
type input "Roi"
type input "[PERSON_NAME]"
type input "[EMAIL_ADDRESS][DOMAIN_NAME]"
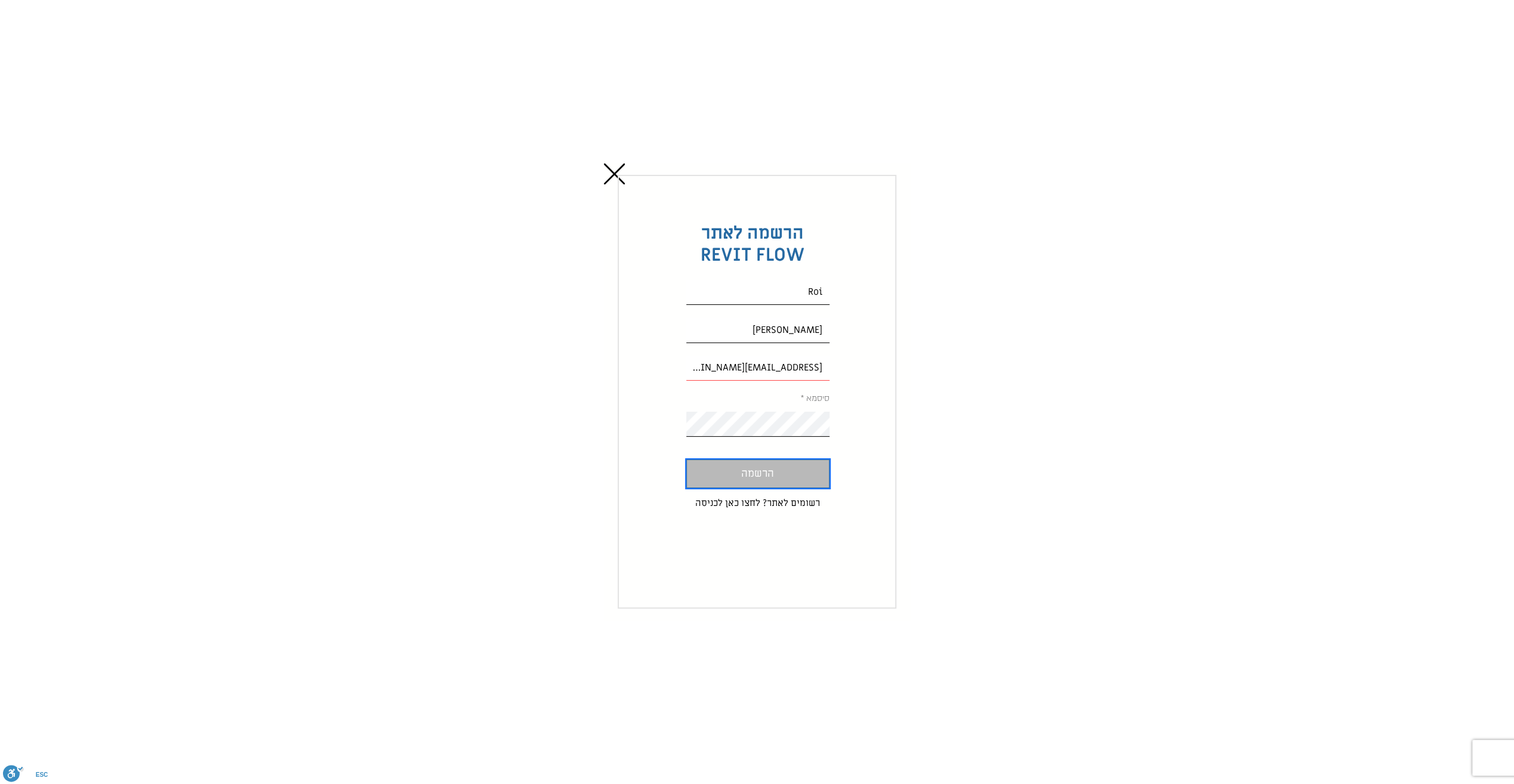
click at [770, 470] on span "הרשמה" at bounding box center [757, 474] width 33 height 17
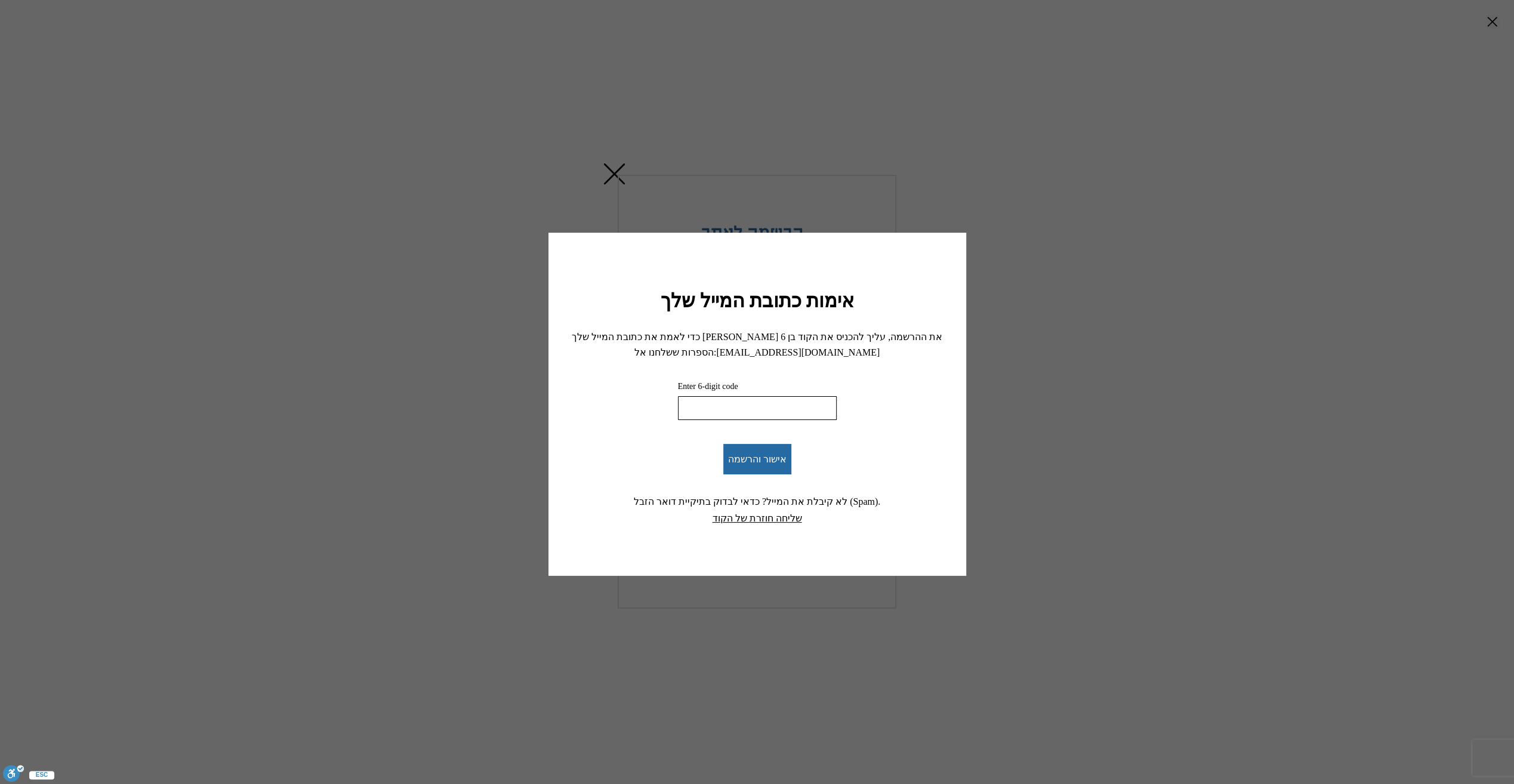
click at [740, 406] on input "Enter 6-digit code" at bounding box center [757, 408] width 158 height 24
paste input "620418"
type input "620418"
click at [770, 454] on span "אישור והרשמה" at bounding box center [757, 459] width 59 height 11
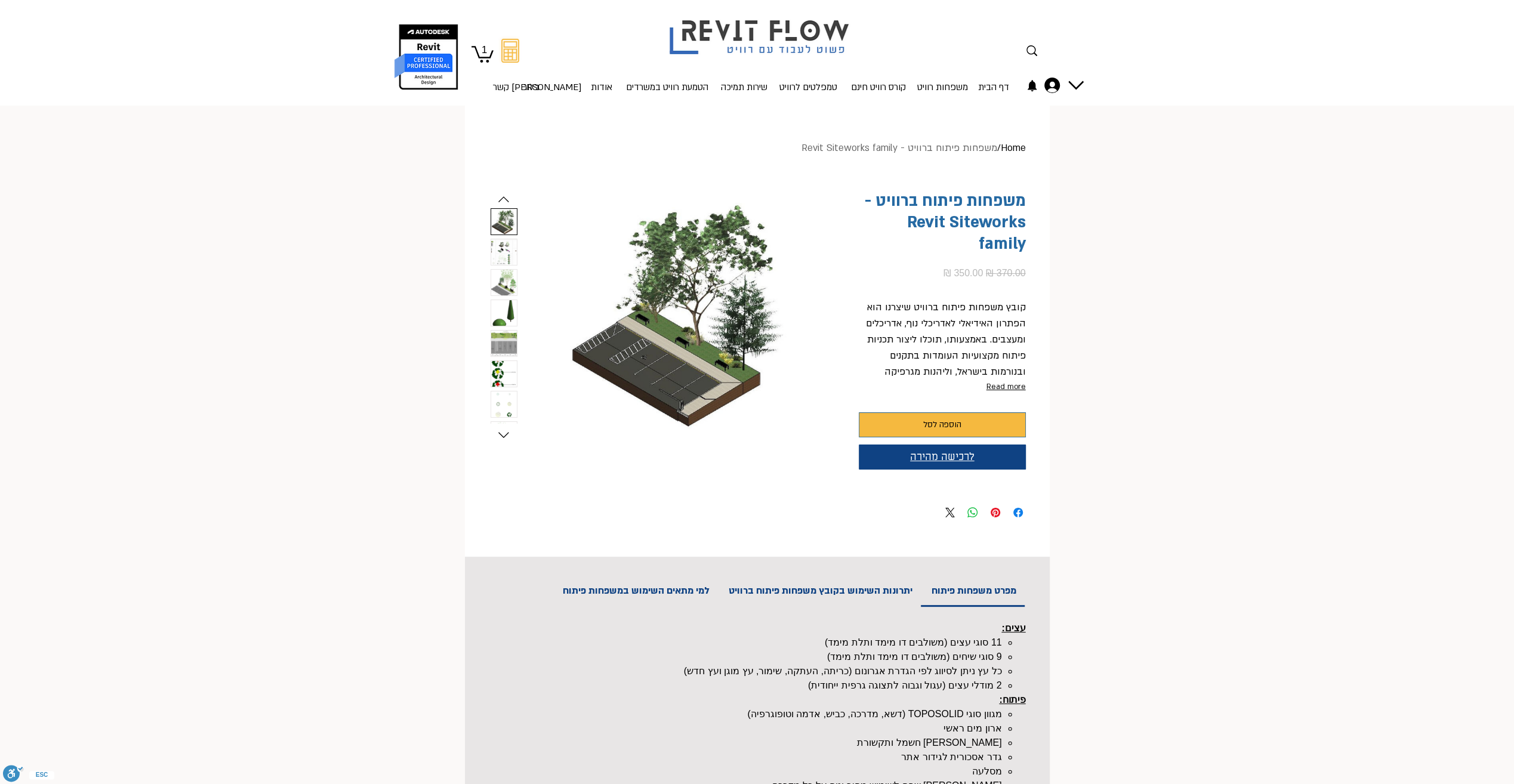
click at [932, 453] on span "לרכישה מהירה" at bounding box center [942, 456] width 64 height 13
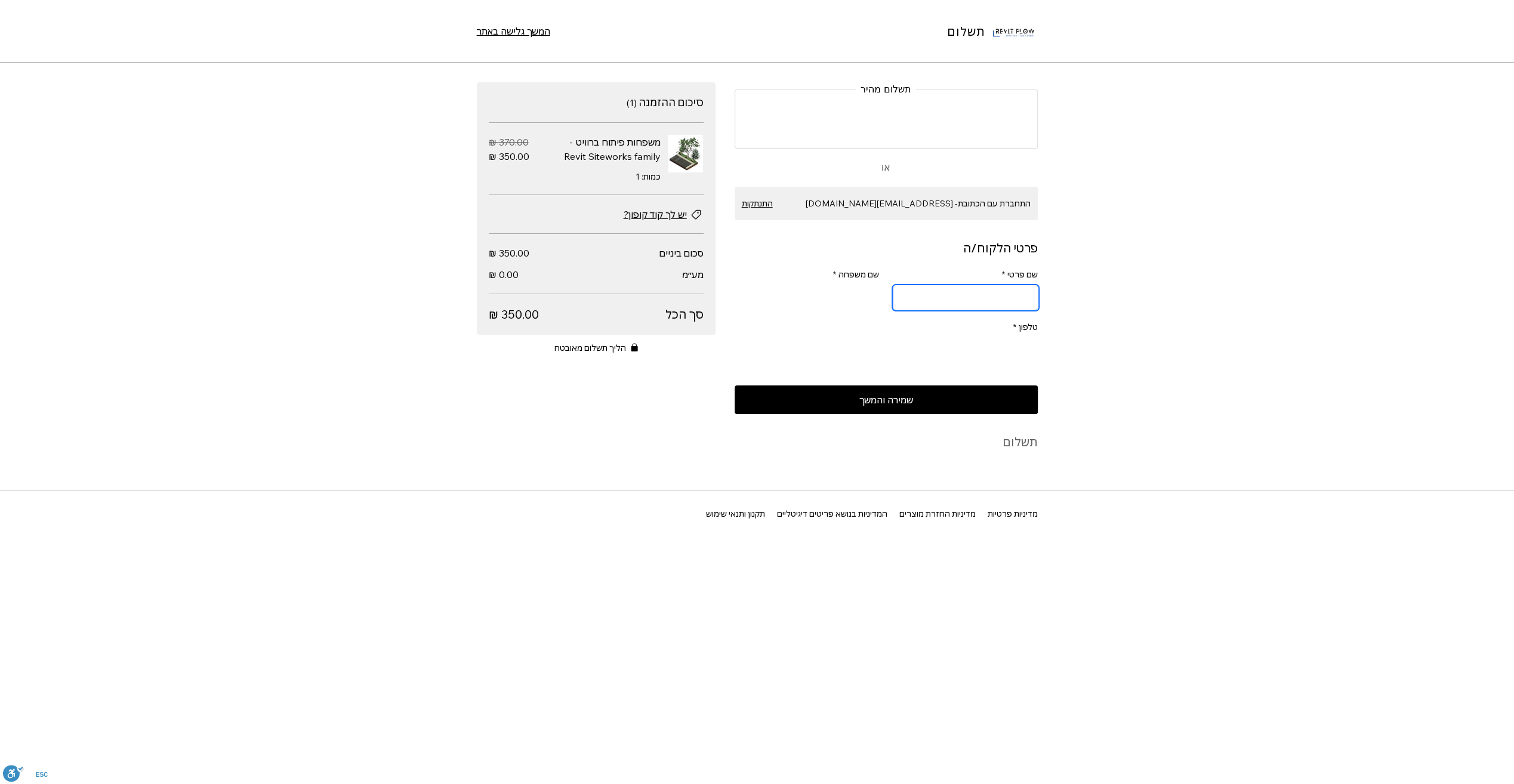
click at [968, 298] on input "שם פרטי *" at bounding box center [969, 298] width 138 height 24
type input "[PERSON_NAME]"
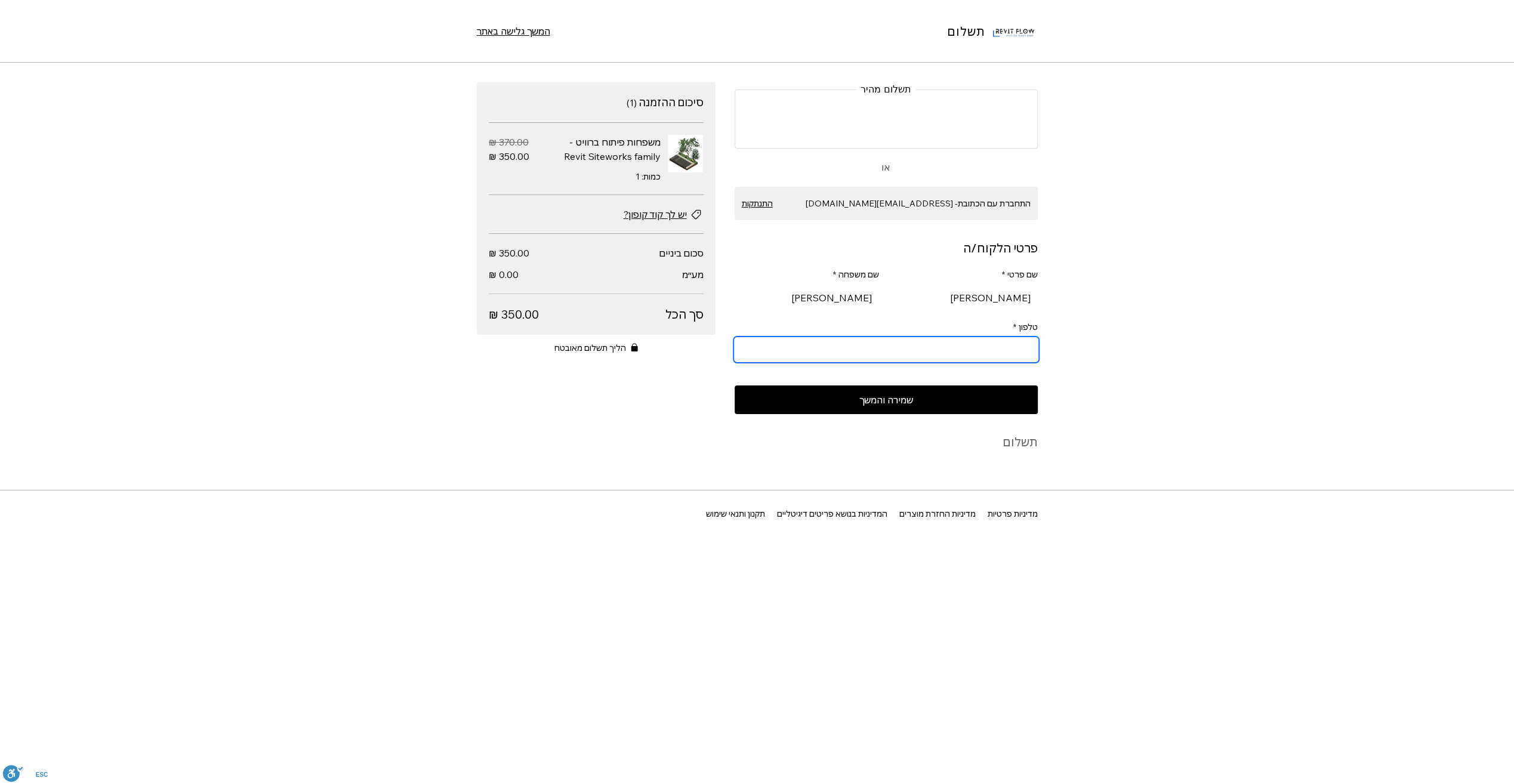
type input "0545943134"
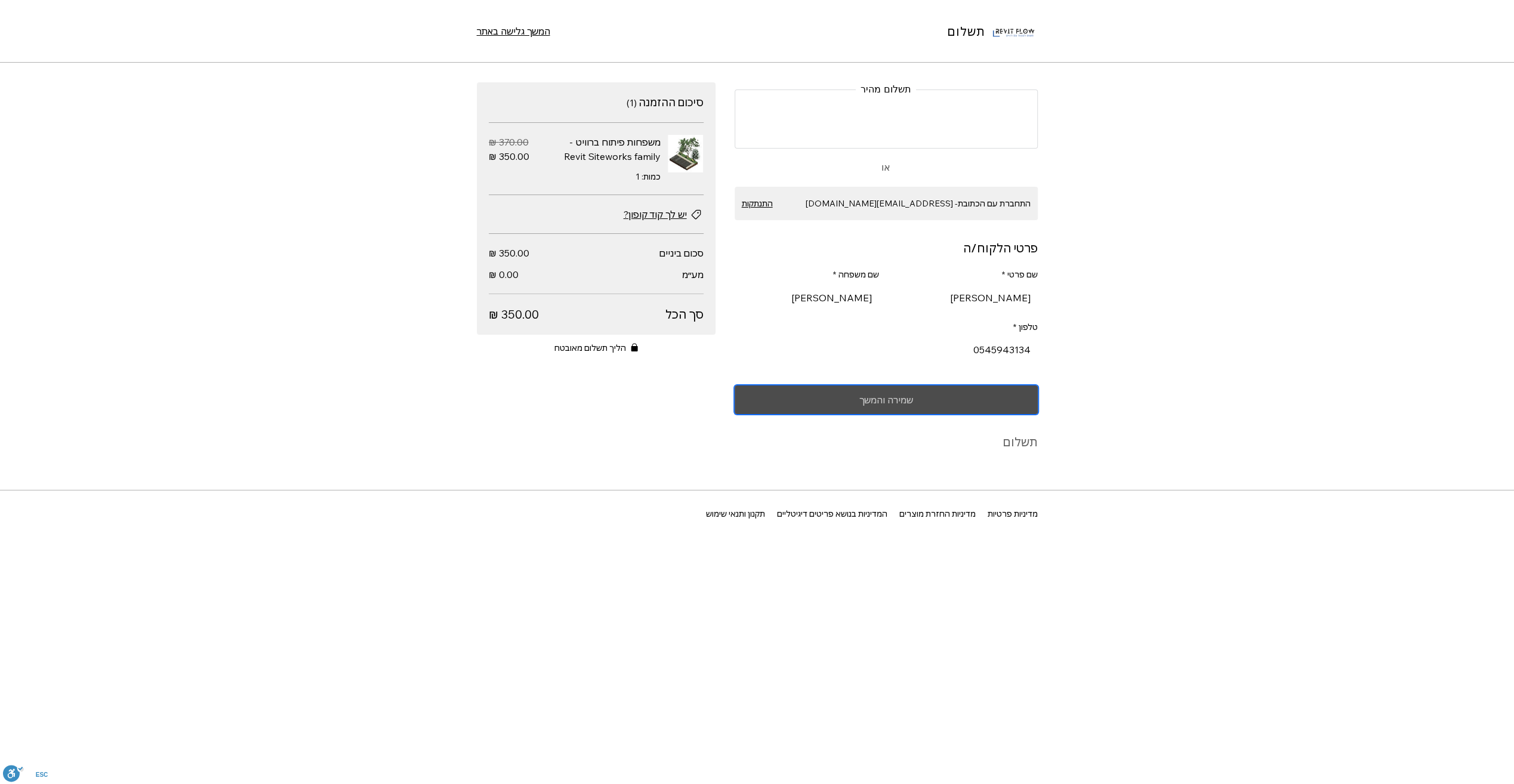
click at [892, 407] on button "שמירה והמשך" at bounding box center [886, 399] width 303 height 29
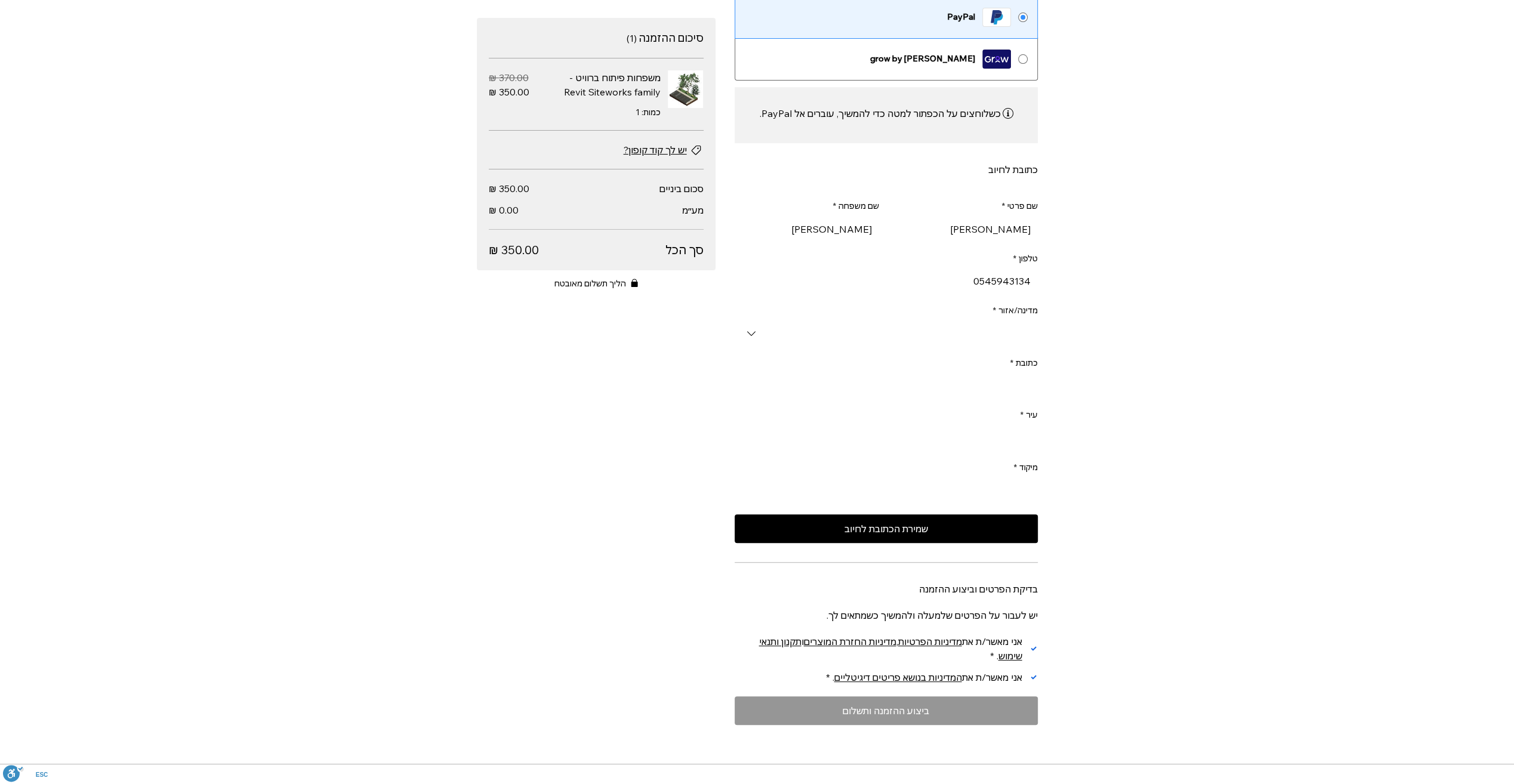
scroll to position [299, 0]
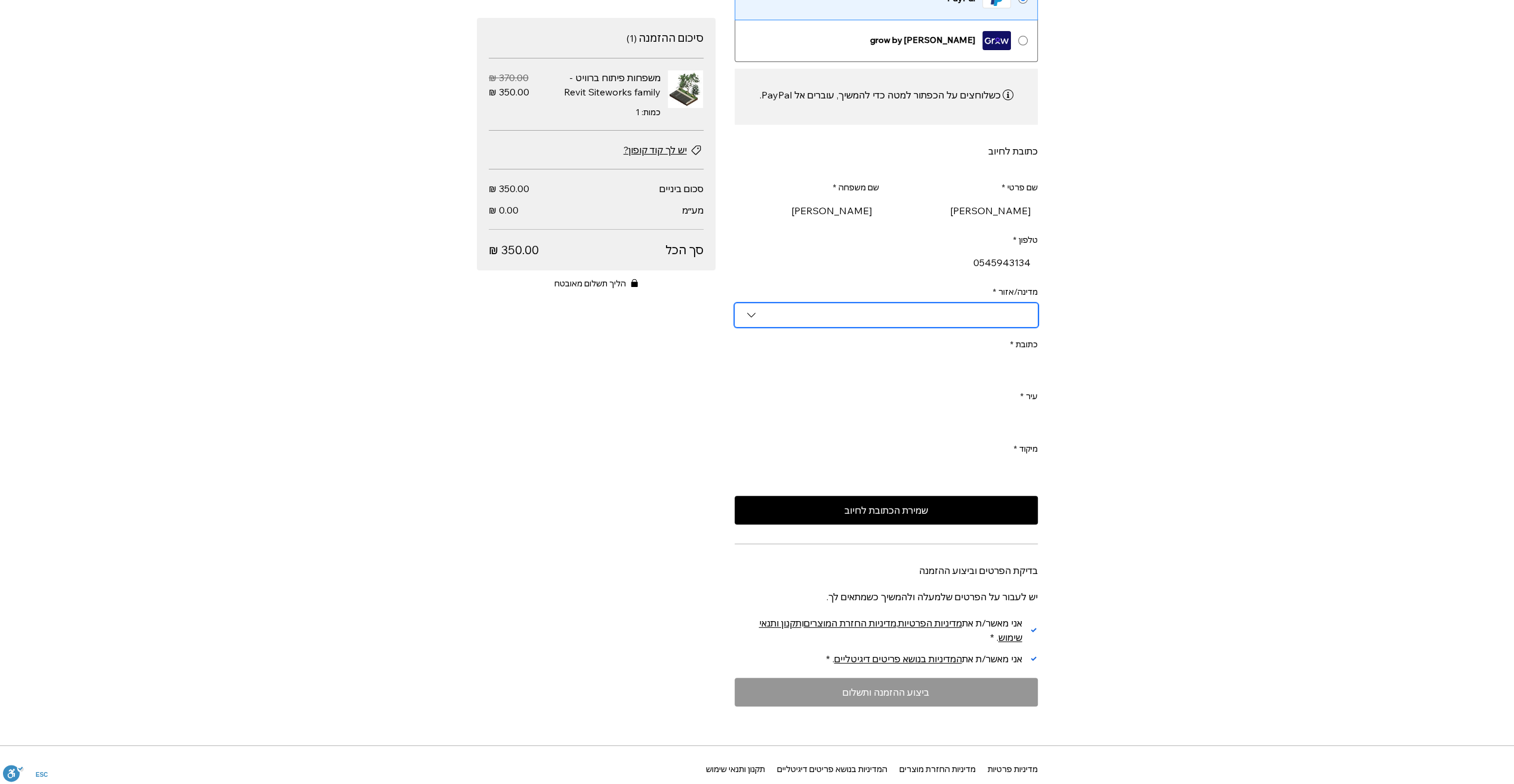
click at [1012, 319] on input "מדינה/אזור *" at bounding box center [886, 315] width 303 height 24
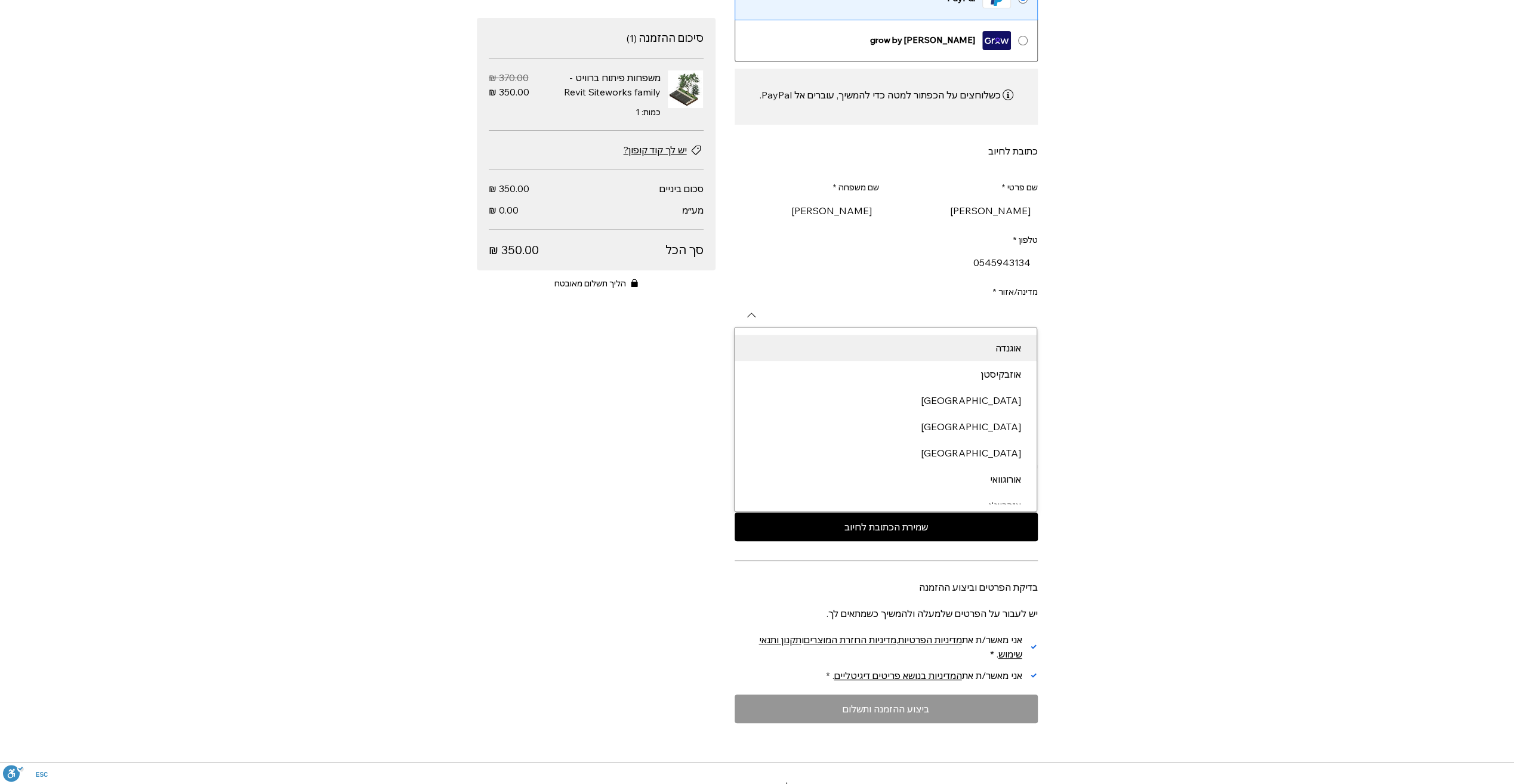
click at [1127, 296] on div "תשלום המשך גלישה באתר התחברת עם הכתובת- [EMAIL_ADDRESS][DOMAIN_NAME] התנתקות פר…" at bounding box center [757, 392] width 1514 height 784
